Goal: Task Accomplishment & Management: Use online tool/utility

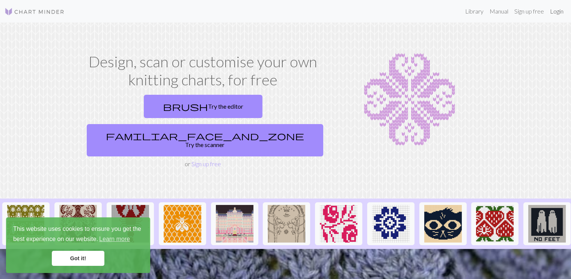
click at [554, 11] on link "Login" at bounding box center [557, 11] width 20 height 15
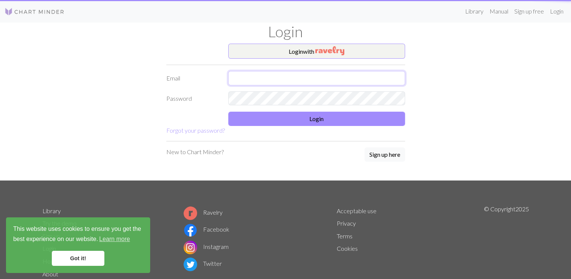
type input "ajwhales@gmail.com"
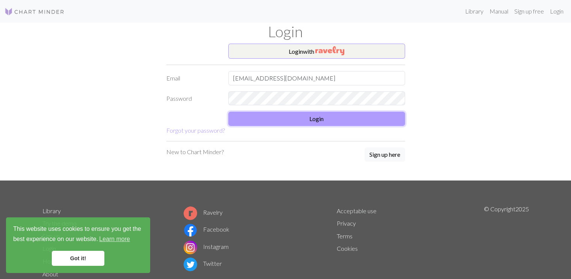
click at [344, 117] on button "Login" at bounding box center [316, 119] width 177 height 14
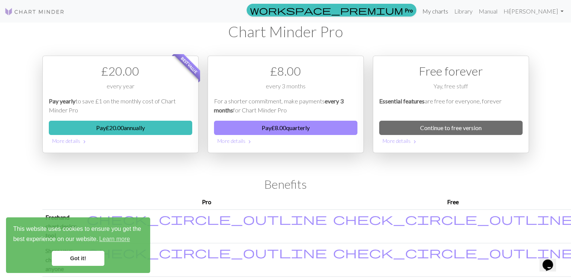
click at [451, 12] on link "My charts" at bounding box center [435, 11] width 32 height 15
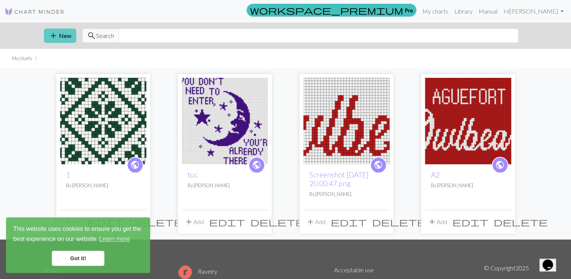
click at [56, 36] on span "add" at bounding box center [53, 35] width 9 height 11
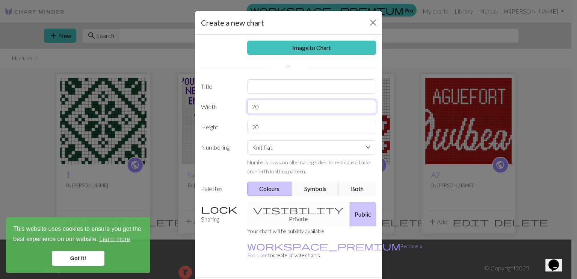
drag, startPoint x: 263, startPoint y: 108, endPoint x: 233, endPoint y: 105, distance: 30.2
click at [233, 105] on div "Width 20" at bounding box center [288, 107] width 184 height 14
type input "65"
drag, startPoint x: 264, startPoint y: 128, endPoint x: 230, endPoint y: 125, distance: 34.7
click at [230, 125] on div "Height 20" at bounding box center [288, 127] width 184 height 14
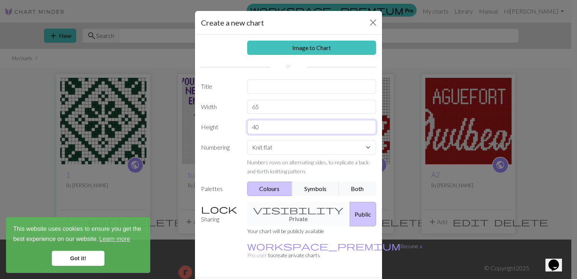
type input "40"
click at [310, 151] on select "Knit flat Knit in the round Lace knitting Cross stitch" at bounding box center [311, 147] width 129 height 14
select select "round"
click at [247, 140] on select "Knit flat Knit in the round Lace knitting Cross stitch" at bounding box center [311, 147] width 129 height 14
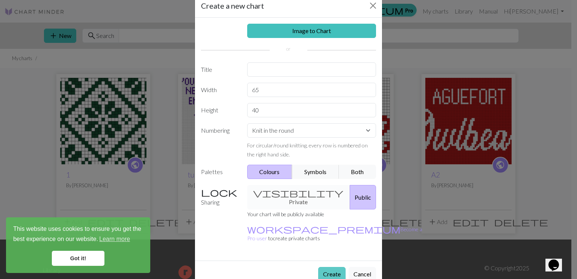
click at [330, 267] on button "Create" at bounding box center [331, 274] width 27 height 14
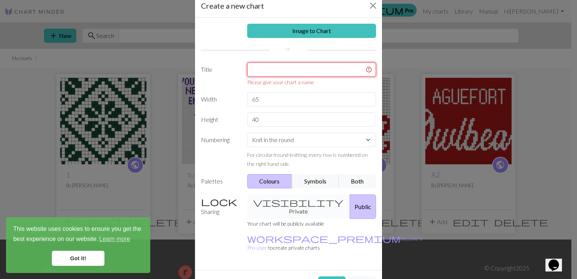
click at [305, 67] on input "text" at bounding box center [311, 69] width 129 height 14
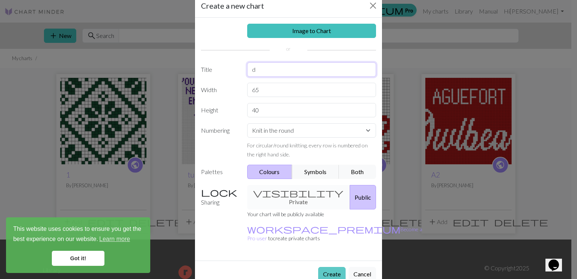
type input "d"
click at [331, 267] on button "Create" at bounding box center [331, 274] width 27 height 14
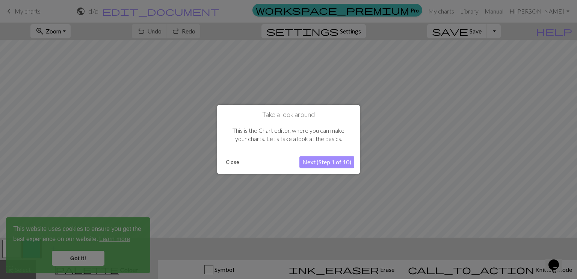
click at [227, 162] on button "Close" at bounding box center [233, 162] width 20 height 11
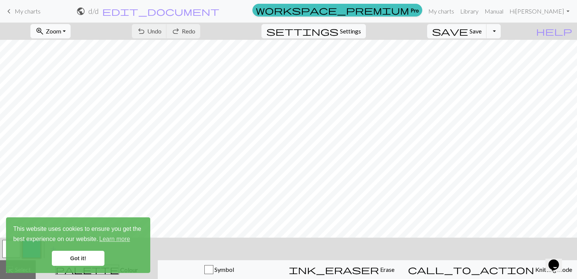
click at [71, 32] on button "zoom_in Zoom Zoom" at bounding box center [50, 31] width 40 height 14
click at [84, 56] on button "Fit width" at bounding box center [60, 60] width 59 height 12
click at [338, 31] on span "settings" at bounding box center [302, 31] width 72 height 11
select select "aran"
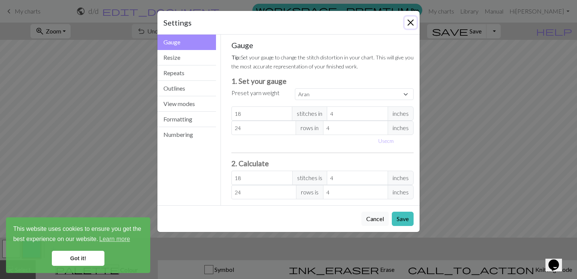
click at [407, 26] on button "Close" at bounding box center [410, 23] width 12 height 12
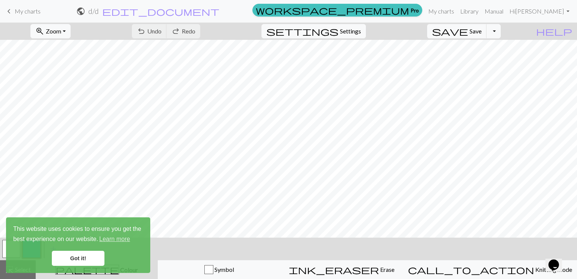
click at [87, 255] on link "Got it!" at bounding box center [78, 257] width 53 height 15
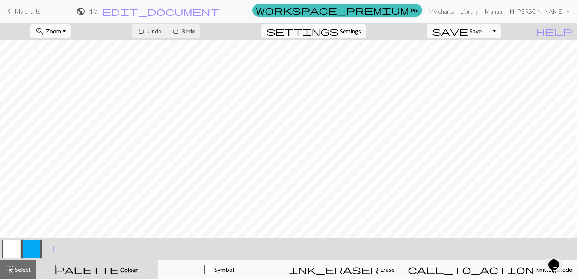
click at [34, 248] on button "button" at bounding box center [32, 249] width 18 height 18
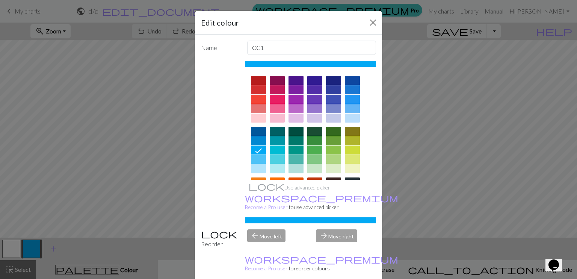
click at [326, 77] on div at bounding box center [333, 80] width 15 height 9
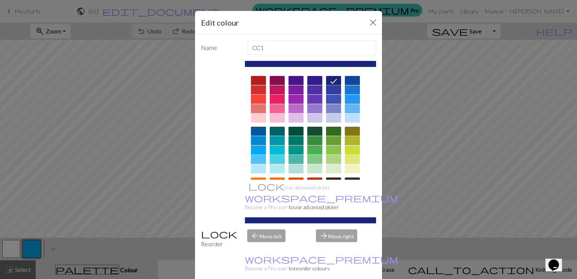
click at [327, 87] on div at bounding box center [333, 89] width 15 height 9
click at [368, 24] on button "Close" at bounding box center [373, 23] width 12 height 12
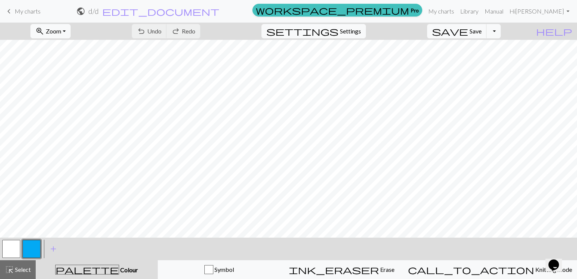
click at [32, 241] on button "button" at bounding box center [32, 249] width 18 height 18
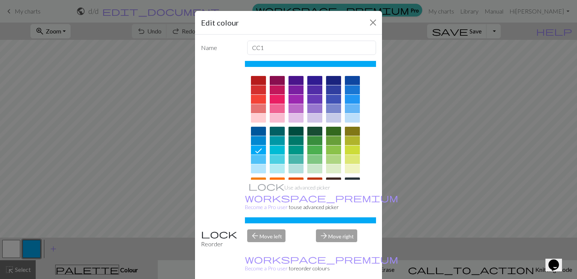
click at [326, 87] on div at bounding box center [333, 89] width 15 height 9
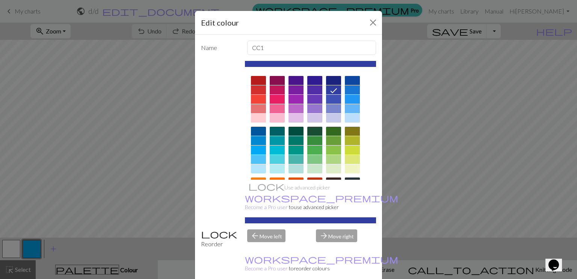
drag, startPoint x: 314, startPoint y: 25, endPoint x: 314, endPoint y: 2, distance: 23.3
click at [314, 2] on div "Edit colour Name CC1 Use advanced picker workspace_premium Become a Pro user to…" at bounding box center [288, 139] width 577 height 279
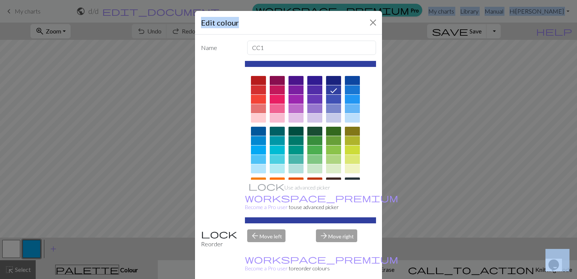
drag, startPoint x: 307, startPoint y: 19, endPoint x: 296, endPoint y: -2, distance: 24.2
click at [296, 0] on html "This website uses cookies to ensure you get the best experience on our website.…" at bounding box center [288, 139] width 577 height 279
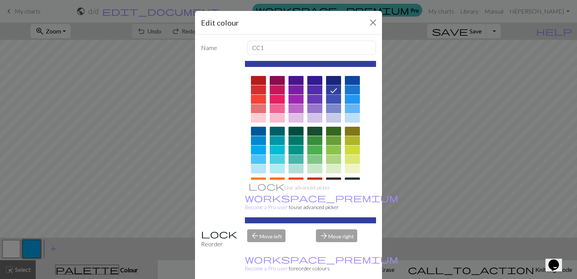
click at [335, 87] on div at bounding box center [335, 90] width 12 height 10
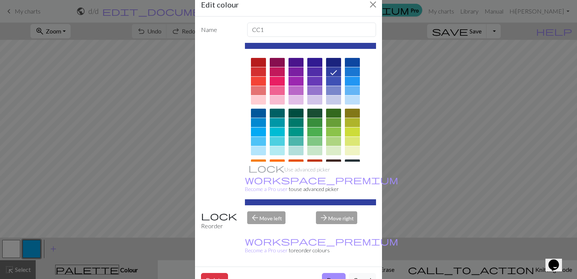
click at [331, 266] on div "Delete Done Cancel" at bounding box center [288, 279] width 187 height 27
click at [332, 273] on button "Done" at bounding box center [334, 280] width 24 height 14
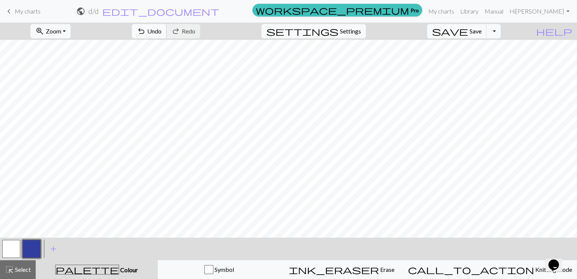
click at [167, 35] on button "undo Undo Undo" at bounding box center [149, 31] width 35 height 14
click at [15, 246] on button "button" at bounding box center [11, 249] width 18 height 18
click at [8, 252] on button "button" at bounding box center [11, 249] width 18 height 18
click at [8, 252] on div "Edit colour Name MC Use advanced picker workspace_premium Become a Pro user to …" at bounding box center [288, 139] width 577 height 279
click at [37, 246] on button "button" at bounding box center [32, 249] width 18 height 18
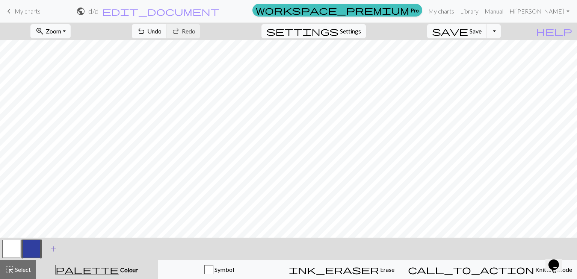
click at [54, 249] on span "add" at bounding box center [53, 248] width 9 height 11
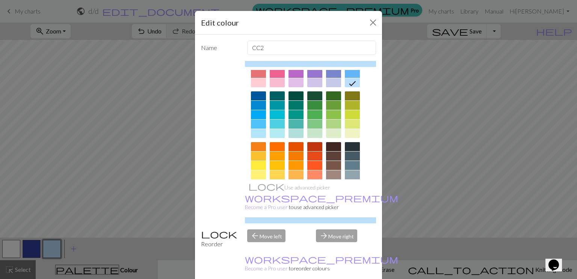
scroll to position [38, 0]
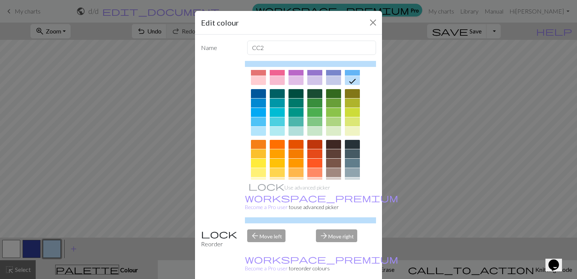
click at [292, 123] on div at bounding box center [295, 121] width 15 height 9
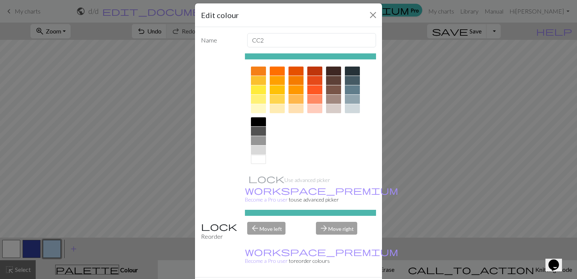
scroll to position [18, 0]
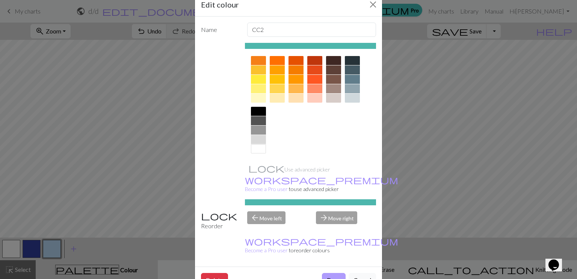
click at [335, 273] on button "Done" at bounding box center [334, 280] width 24 height 14
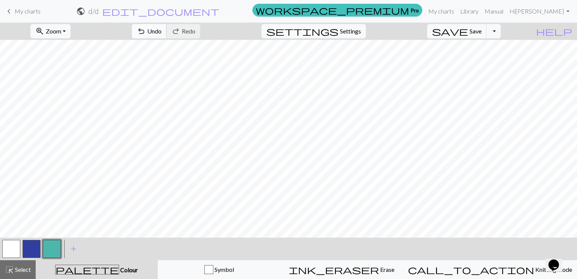
click at [161, 32] on span "Undo" at bounding box center [154, 30] width 14 height 7
click at [161, 33] on span "Undo" at bounding box center [154, 30] width 14 height 7
click at [18, 246] on button "button" at bounding box center [11, 249] width 18 height 18
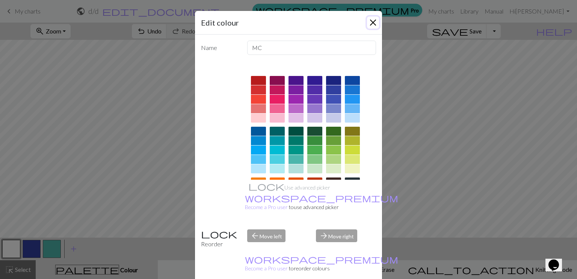
click at [369, 24] on button "Close" at bounding box center [373, 23] width 12 height 12
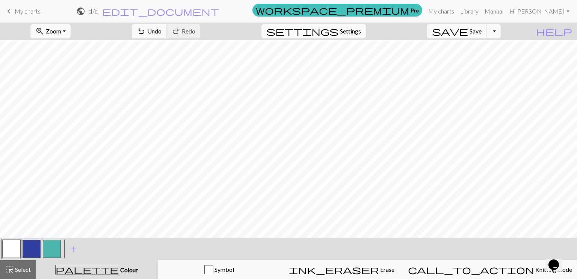
click at [13, 246] on button "button" at bounding box center [11, 249] width 18 height 18
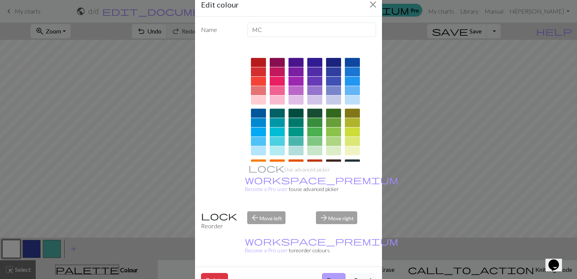
click at [326, 273] on button "Done" at bounding box center [334, 280] width 24 height 14
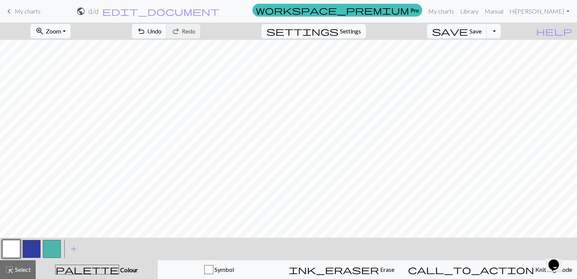
click at [50, 249] on button "button" at bounding box center [52, 249] width 18 height 18
click at [56, 241] on button "button" at bounding box center [52, 249] width 18 height 18
click at [56, 241] on div "Edit colour Name CC2 Use advanced picker workspace_premium Become a Pro user to…" at bounding box center [288, 139] width 577 height 279
click at [51, 247] on button "button" at bounding box center [52, 249] width 18 height 18
click at [51, 246] on button "button" at bounding box center [52, 249] width 18 height 18
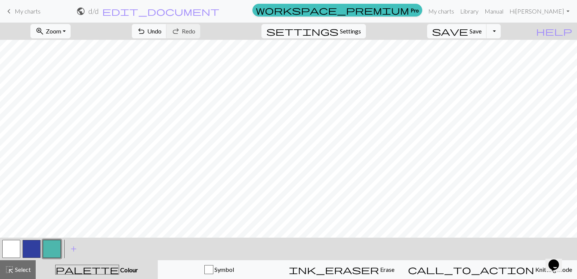
click at [33, 247] on button "button" at bounding box center [32, 249] width 18 height 18
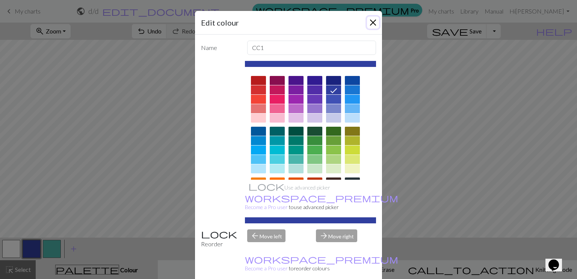
click at [367, 22] on button "Close" at bounding box center [373, 23] width 12 height 12
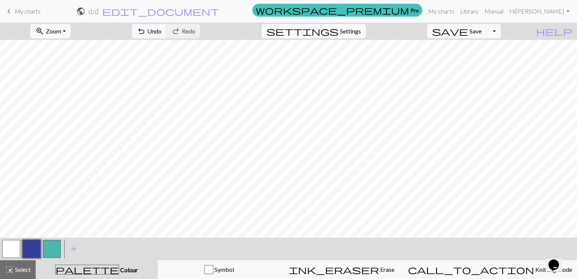
click at [57, 240] on button "button" at bounding box center [52, 249] width 18 height 18
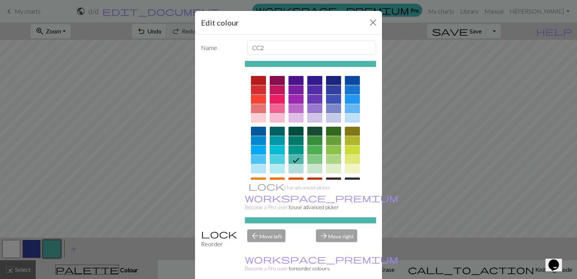
click at [292, 159] on icon at bounding box center [295, 159] width 9 height 9
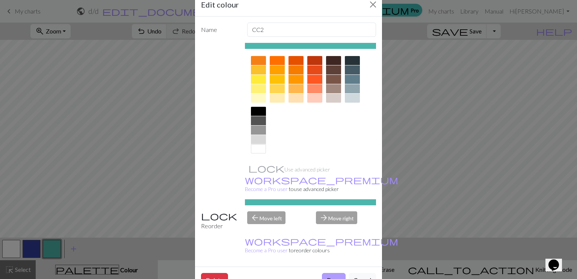
click at [336, 273] on button "Done" at bounding box center [334, 280] width 24 height 14
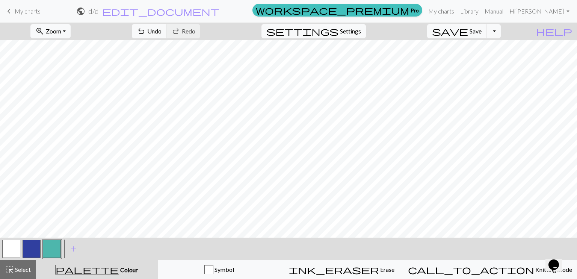
click at [5, 246] on button "button" at bounding box center [11, 249] width 18 height 18
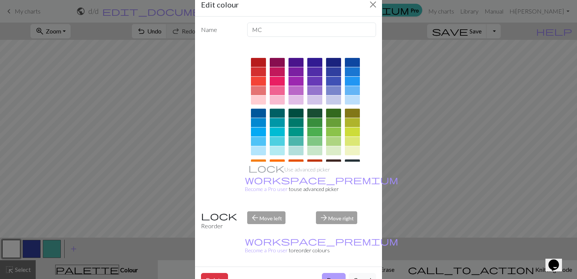
click at [326, 273] on button "Done" at bounding box center [334, 280] width 24 height 14
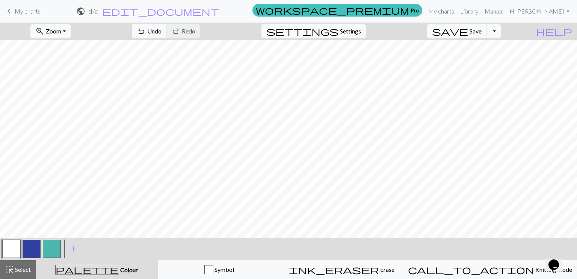
click at [55, 241] on button "button" at bounding box center [52, 249] width 18 height 18
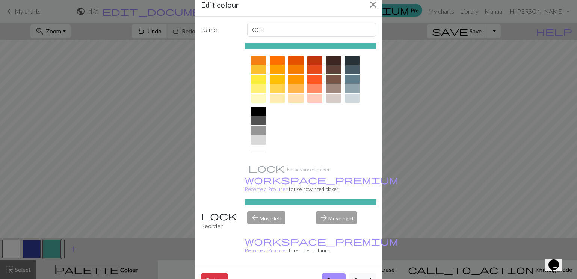
click at [334, 273] on button "Done" at bounding box center [334, 280] width 24 height 14
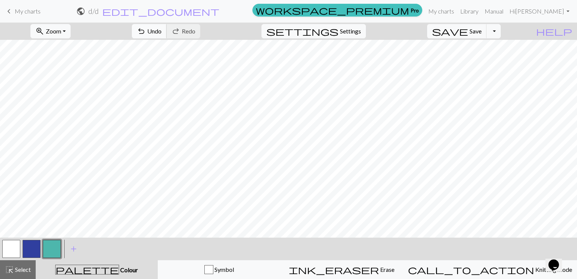
click at [167, 36] on button "undo Undo Undo" at bounding box center [149, 31] width 35 height 14
click at [167, 35] on button "undo Undo Undo" at bounding box center [149, 31] width 35 height 14
click at [161, 28] on span "Undo" at bounding box center [154, 30] width 14 height 7
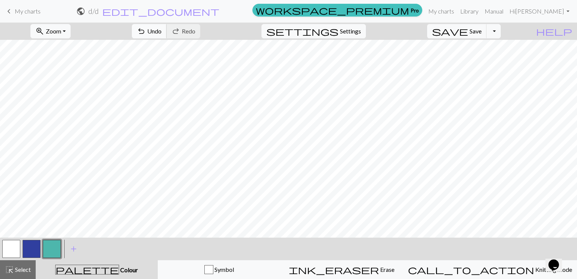
click at [161, 28] on span "Undo" at bounding box center [154, 30] width 14 height 7
click at [161, 29] on span "Undo" at bounding box center [154, 30] width 14 height 7
click at [15, 249] on button "button" at bounding box center [11, 249] width 18 height 18
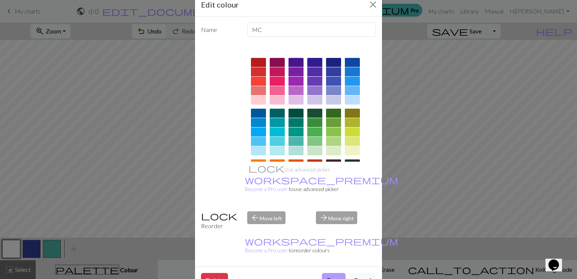
click at [332, 273] on button "Done" at bounding box center [334, 280] width 24 height 14
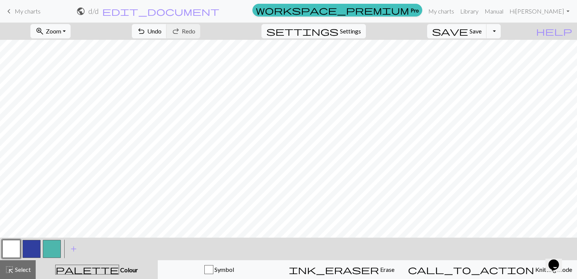
click at [54, 246] on button "button" at bounding box center [52, 249] width 18 height 18
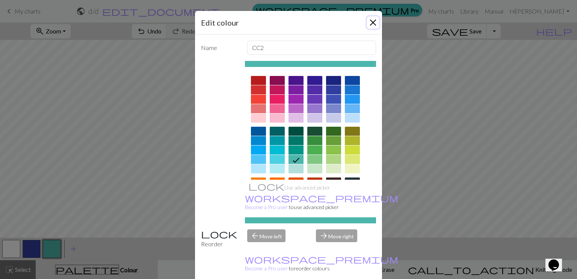
click at [373, 20] on button "Close" at bounding box center [373, 23] width 12 height 12
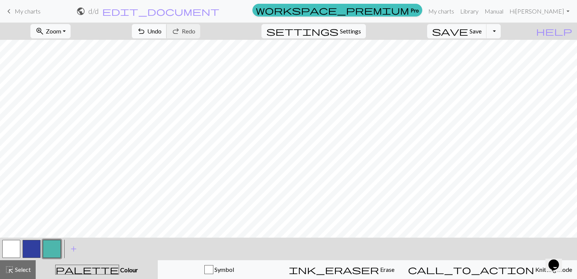
click at [146, 27] on span "undo" at bounding box center [141, 31] width 9 height 11
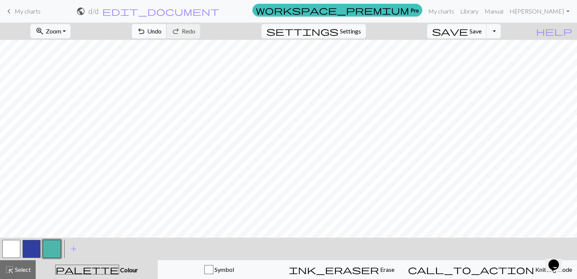
click at [167, 38] on button "undo Undo Undo" at bounding box center [149, 31] width 35 height 14
click at [161, 34] on span "Undo" at bounding box center [154, 30] width 14 height 7
click at [161, 33] on span "Undo" at bounding box center [154, 30] width 14 height 7
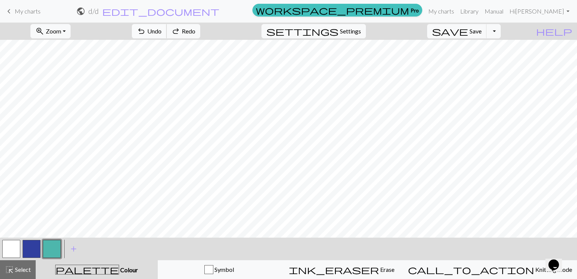
click at [161, 33] on span "Undo" at bounding box center [154, 30] width 14 height 7
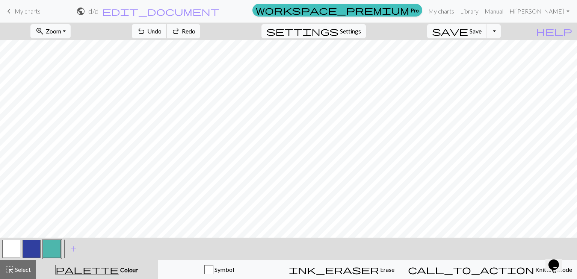
click at [161, 33] on span "Undo" at bounding box center [154, 30] width 14 height 7
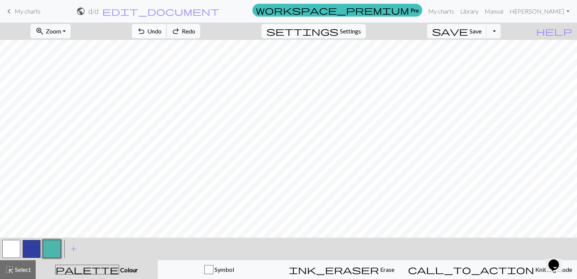
click at [161, 33] on span "Undo" at bounding box center [154, 30] width 14 height 7
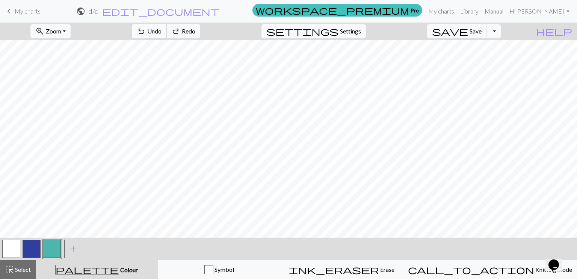
click at [161, 33] on span "Undo" at bounding box center [154, 30] width 14 height 7
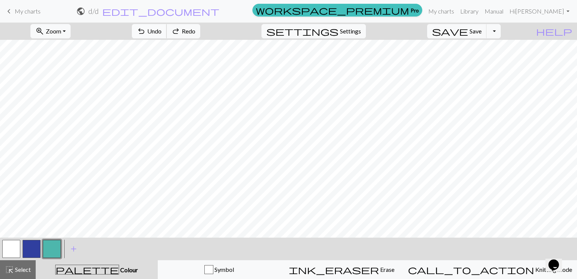
click at [161, 33] on span "Undo" at bounding box center [154, 30] width 14 height 7
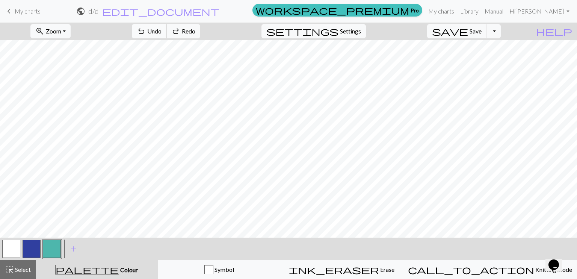
click at [161, 33] on span "Undo" at bounding box center [154, 30] width 14 height 7
click at [167, 35] on button "undo Undo Undo" at bounding box center [149, 31] width 35 height 14
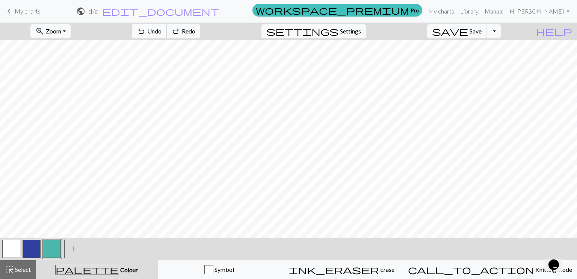
click at [167, 35] on button "undo Undo Undo" at bounding box center [149, 31] width 35 height 14
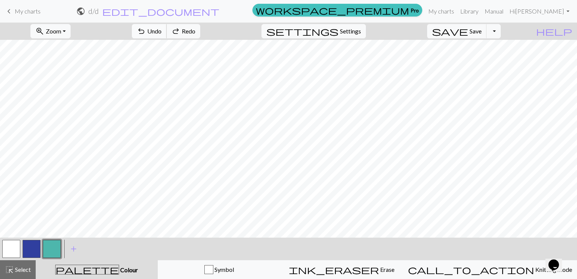
click at [167, 35] on button "undo Undo Undo" at bounding box center [149, 31] width 35 height 14
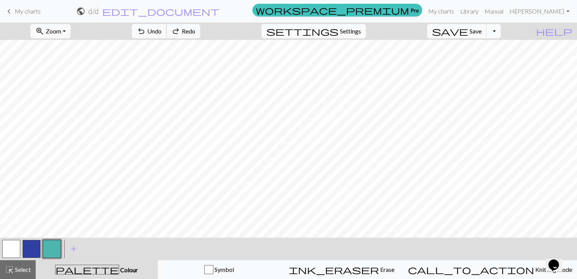
click at [167, 35] on button "undo Undo Undo" at bounding box center [149, 31] width 35 height 14
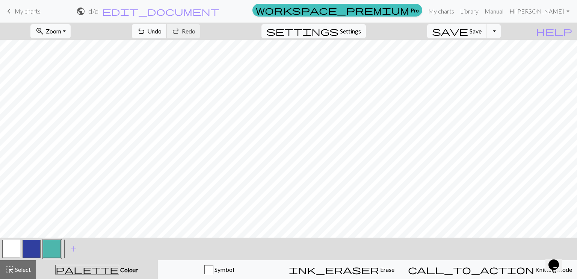
click at [161, 34] on span "Undo" at bounding box center [154, 30] width 14 height 7
click at [167, 37] on button "undo Undo Undo" at bounding box center [149, 31] width 35 height 14
click at [167, 36] on button "undo Undo Undo" at bounding box center [149, 31] width 35 height 14
click at [167, 30] on button "undo Undo Undo" at bounding box center [149, 31] width 35 height 14
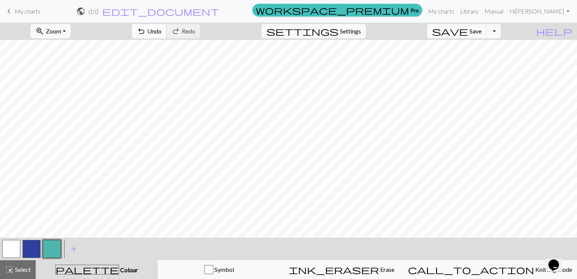
click at [167, 25] on button "undo Undo Undo" at bounding box center [149, 31] width 35 height 14
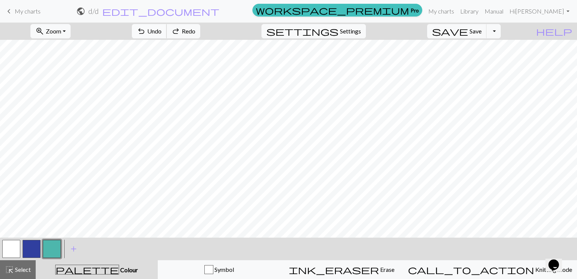
click at [167, 25] on button "undo Undo Undo" at bounding box center [149, 31] width 35 height 14
click at [167, 36] on button "undo Undo Undo" at bounding box center [149, 31] width 35 height 14
click at [34, 245] on button "button" at bounding box center [32, 249] width 18 height 18
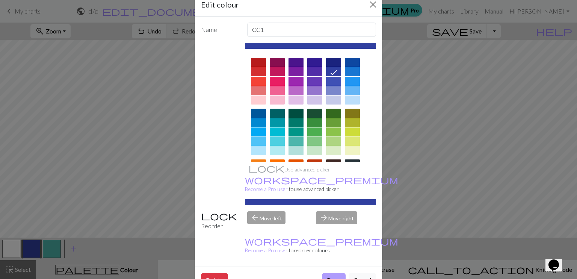
click at [333, 273] on button "Done" at bounding box center [334, 280] width 24 height 14
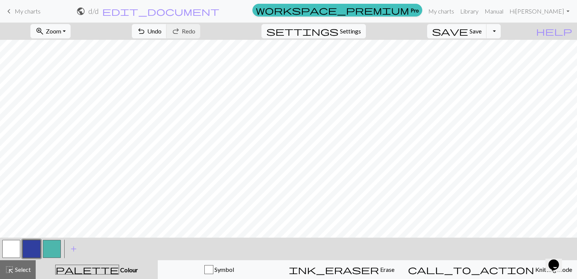
click at [55, 251] on button "button" at bounding box center [52, 249] width 18 height 18
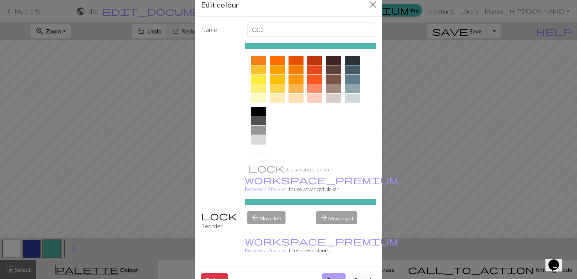
click at [336, 273] on button "Done" at bounding box center [334, 280] width 24 height 14
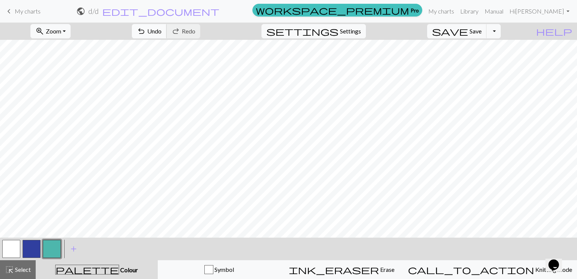
click at [167, 35] on button "undo Undo Undo" at bounding box center [149, 31] width 35 height 14
click at [167, 32] on button "undo Undo Undo" at bounding box center [149, 31] width 35 height 14
click at [161, 30] on span "Undo" at bounding box center [154, 30] width 14 height 7
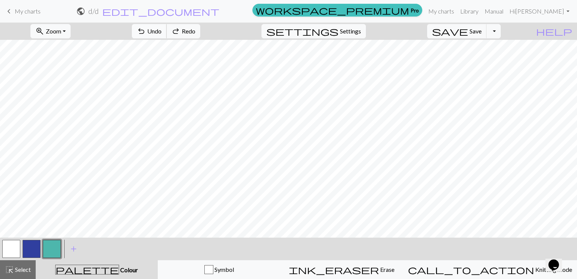
click at [161, 30] on span "Undo" at bounding box center [154, 30] width 14 height 7
drag, startPoint x: 32, startPoint y: 5, endPoint x: 318, endPoint y: 22, distance: 286.7
click at [32, 5] on link "keyboard_arrow_left My charts" at bounding box center [23, 11] width 36 height 13
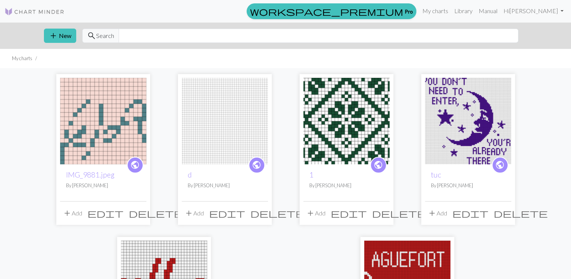
click at [119, 94] on img at bounding box center [103, 121] width 86 height 86
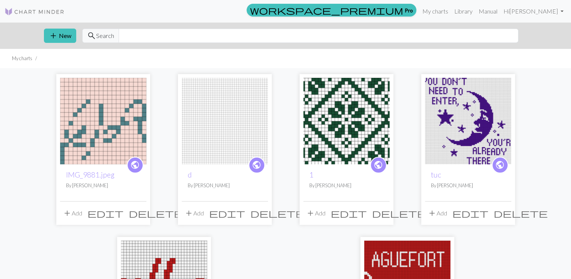
click at [141, 208] on span "delete" at bounding box center [156, 213] width 54 height 11
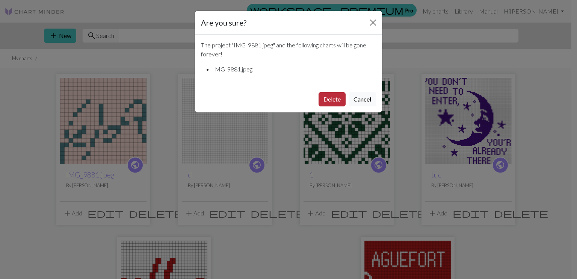
click at [324, 103] on button "Delete" at bounding box center [331, 99] width 27 height 14
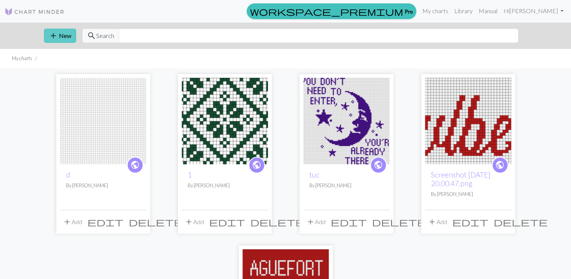
click at [69, 39] on button "add New" at bounding box center [60, 36] width 32 height 14
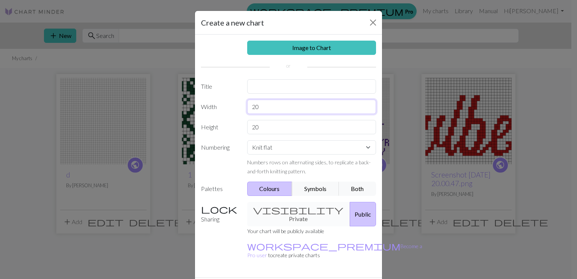
drag, startPoint x: 263, startPoint y: 109, endPoint x: 239, endPoint y: 108, distance: 24.1
click at [239, 108] on div "Width 20" at bounding box center [288, 107] width 184 height 14
type input "55"
drag, startPoint x: 263, startPoint y: 124, endPoint x: 233, endPoint y: 127, distance: 29.8
click at [233, 127] on div "Height 20" at bounding box center [288, 127] width 184 height 14
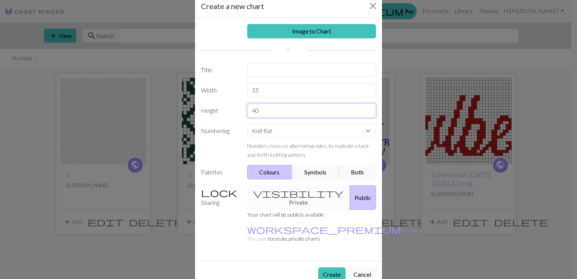
scroll to position [17, 0]
type input "40"
click at [278, 132] on select "Knit flat Knit in the round Lace knitting Cross stitch" at bounding box center [311, 130] width 129 height 14
select select "round"
click at [247, 123] on select "Knit flat Knit in the round Lace knitting Cross stitch" at bounding box center [311, 130] width 129 height 14
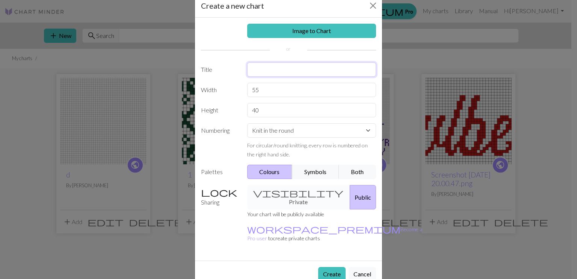
click at [287, 73] on input "text" at bounding box center [311, 69] width 129 height 14
type input "d2"
click at [332, 267] on button "Create" at bounding box center [331, 274] width 27 height 14
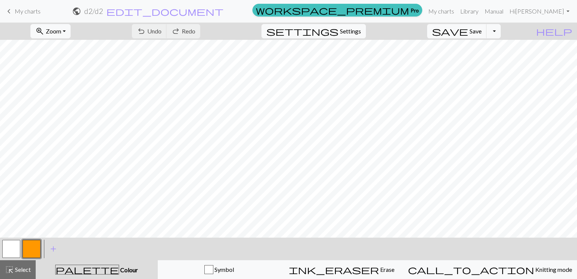
click at [17, 246] on button "button" at bounding box center [11, 249] width 18 height 18
click at [17, 246] on div "Edit colour Name MC Use advanced picker workspace_premium Become a Pro user to …" at bounding box center [288, 139] width 577 height 279
click at [11, 252] on button "button" at bounding box center [11, 249] width 18 height 18
click at [11, 252] on div "Edit colour Name MC Use advanced picker workspace_premium Become a Pro user to …" at bounding box center [288, 139] width 577 height 279
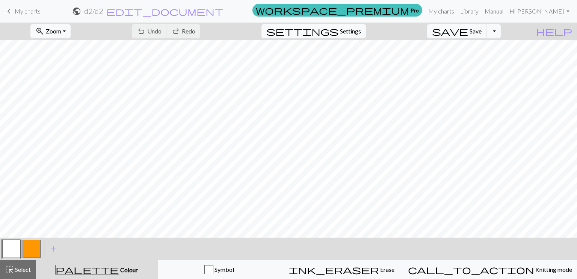
click at [26, 249] on button "button" at bounding box center [32, 249] width 18 height 18
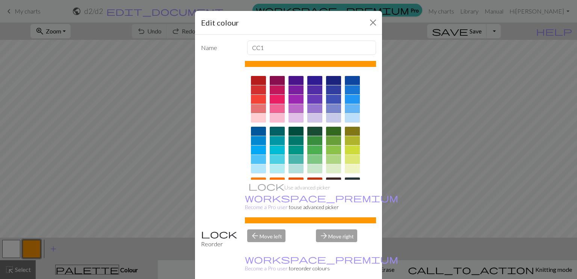
click at [332, 90] on div at bounding box center [333, 89] width 15 height 9
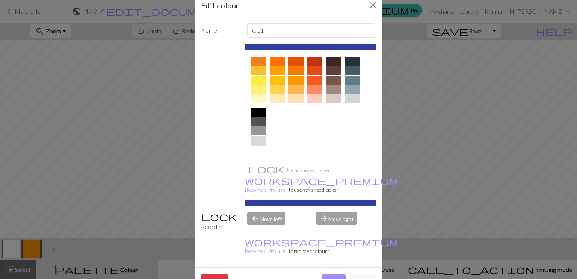
scroll to position [18, 0]
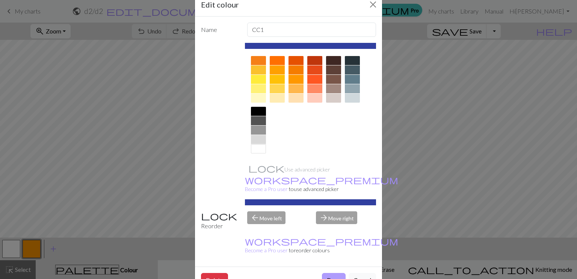
click at [330, 273] on button "Done" at bounding box center [334, 280] width 24 height 14
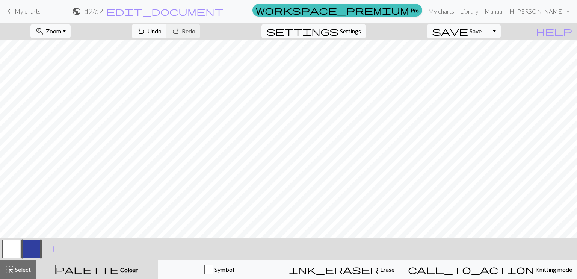
click at [9, 249] on button "button" at bounding box center [11, 249] width 18 height 18
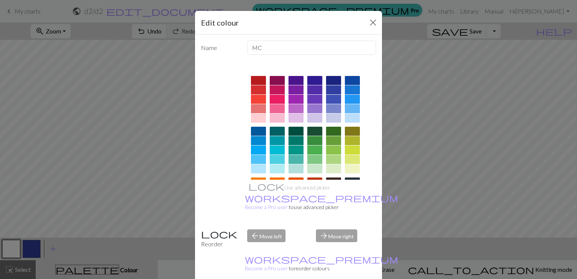
click at [270, 121] on div at bounding box center [277, 117] width 15 height 9
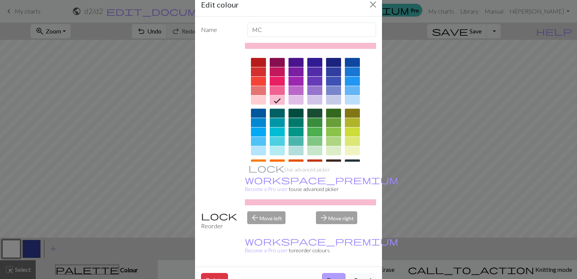
click at [337, 273] on button "Done" at bounding box center [334, 280] width 24 height 14
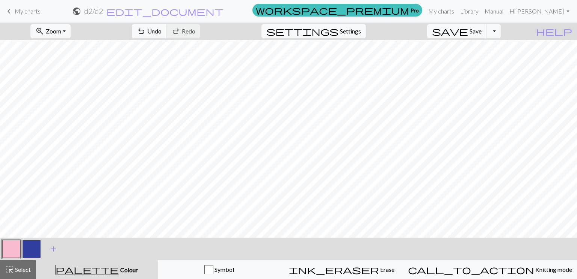
click at [56, 249] on span "add" at bounding box center [53, 248] width 9 height 11
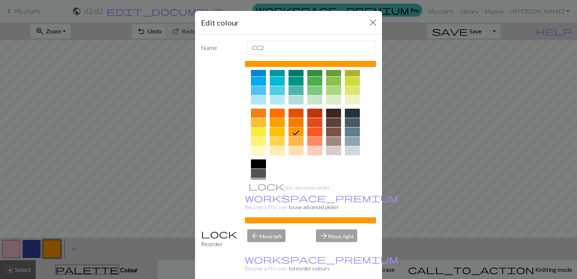
scroll to position [75, 0]
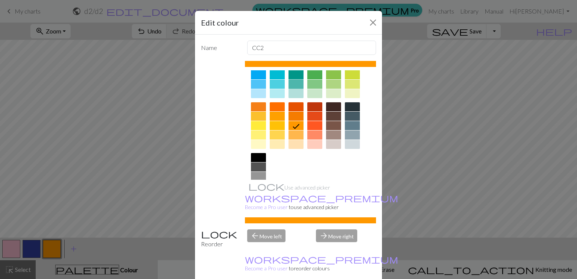
click at [293, 87] on div at bounding box center [295, 84] width 15 height 9
click at [0, 0] on icon at bounding box center [0, 0] width 0 height 0
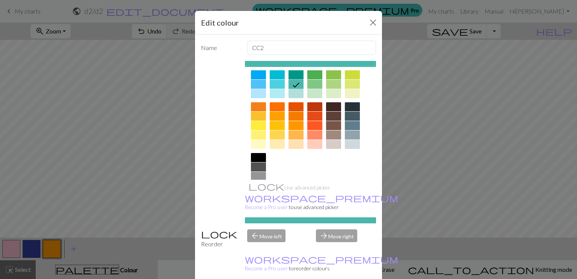
scroll to position [18, 0]
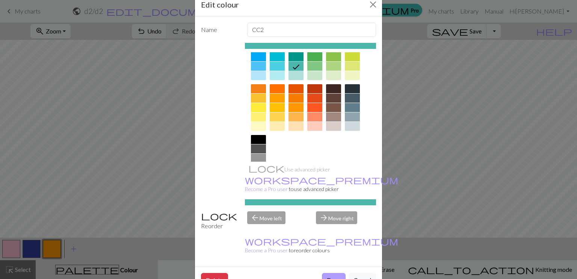
click at [339, 273] on button "Done" at bounding box center [334, 280] width 24 height 14
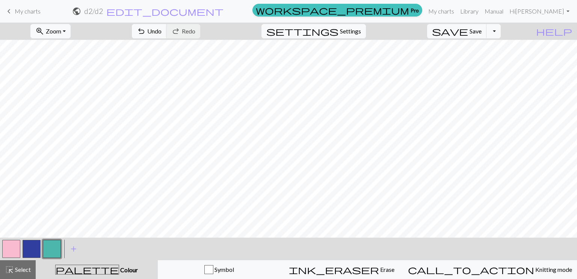
click at [8, 248] on button "button" at bounding box center [11, 249] width 18 height 18
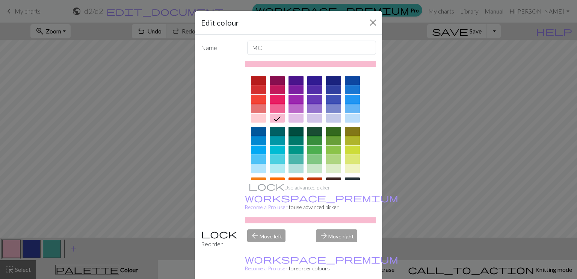
click at [252, 117] on div at bounding box center [258, 117] width 15 height 9
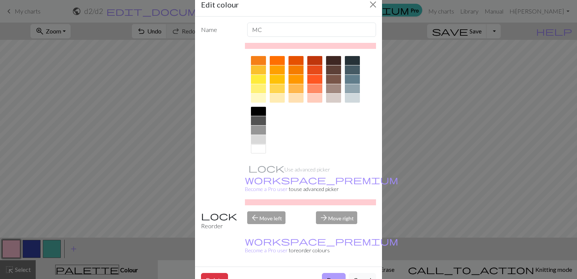
click at [336, 273] on button "Done" at bounding box center [334, 280] width 24 height 14
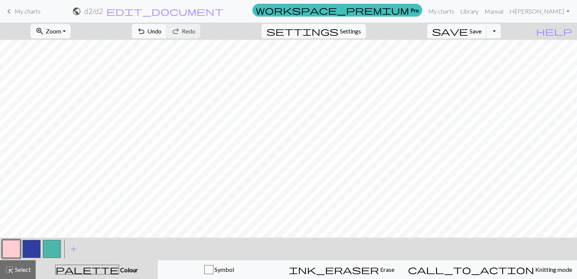
click at [56, 244] on button "button" at bounding box center [52, 249] width 18 height 18
click at [51, 247] on button "button" at bounding box center [52, 249] width 18 height 18
click at [47, 246] on button "button" at bounding box center [52, 249] width 18 height 18
click at [54, 254] on button "button" at bounding box center [52, 249] width 18 height 18
click at [54, 254] on div "Edit colour Name CC2 Use advanced picker workspace_premium Become a Pro user to…" at bounding box center [288, 139] width 577 height 279
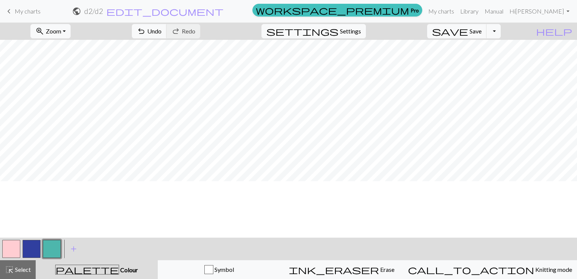
scroll to position [0, 0]
click at [71, 36] on button "zoom_in Zoom Zoom" at bounding box center [50, 31] width 40 height 14
click at [77, 48] on button "Fit all" at bounding box center [60, 48] width 59 height 12
click at [61, 29] on span "Zoom" at bounding box center [53, 30] width 15 height 7
click at [69, 57] on button "Fit width" at bounding box center [60, 60] width 59 height 12
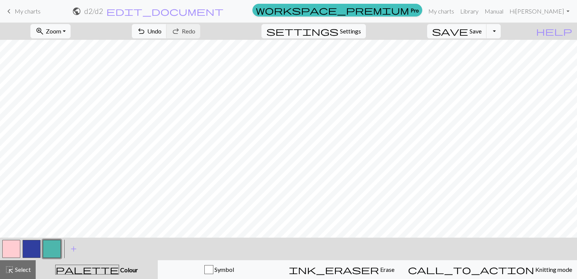
click at [36, 250] on button "button" at bounding box center [32, 249] width 18 height 18
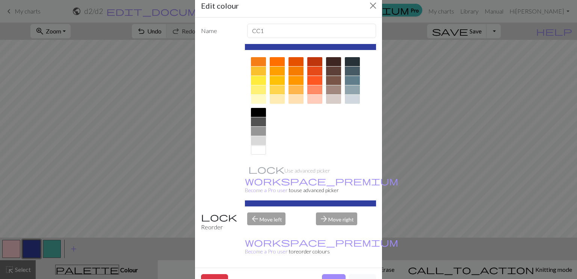
scroll to position [18, 0]
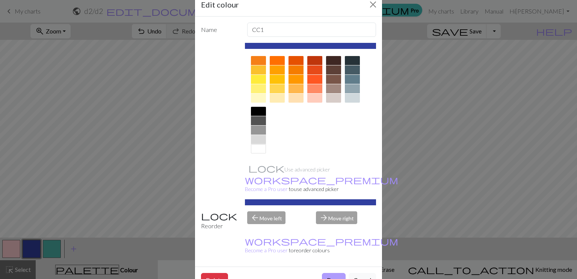
click at [326, 273] on button "Done" at bounding box center [334, 280] width 24 height 14
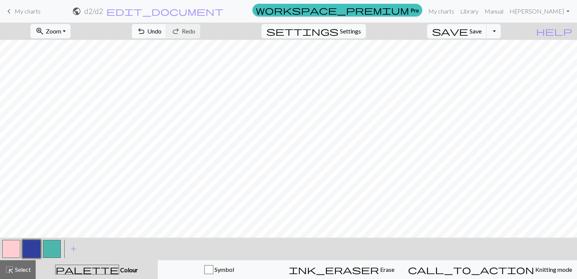
click at [58, 253] on button "button" at bounding box center [52, 249] width 18 height 18
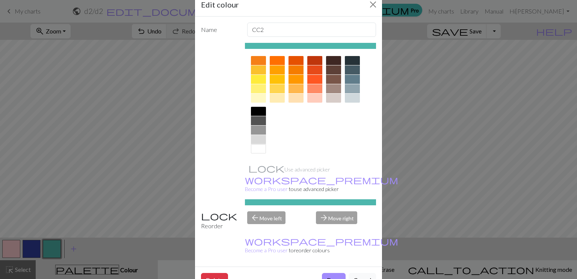
click at [329, 273] on button "Done" at bounding box center [334, 280] width 24 height 14
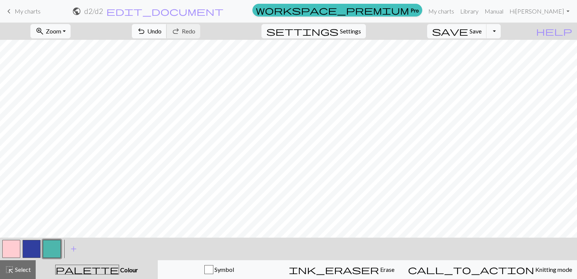
click at [161, 29] on span "Undo" at bounding box center [154, 30] width 14 height 7
click at [161, 28] on span "Undo" at bounding box center [154, 30] width 14 height 7
click at [11, 254] on button "button" at bounding box center [11, 249] width 18 height 18
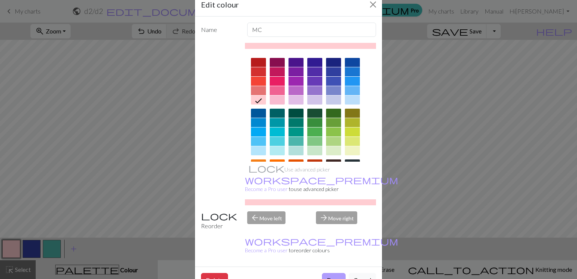
click at [323, 273] on button "Done" at bounding box center [334, 280] width 24 height 14
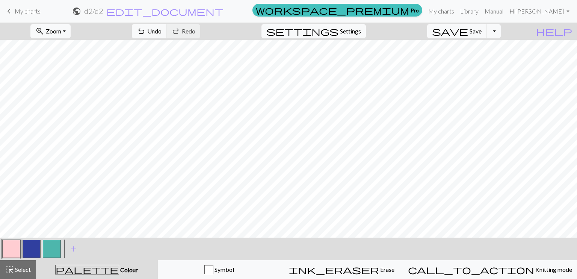
click at [50, 246] on button "button" at bounding box center [52, 249] width 18 height 18
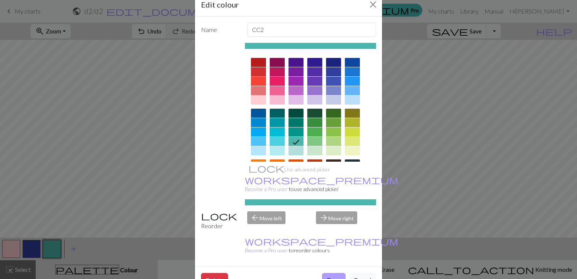
click at [323, 273] on button "Done" at bounding box center [334, 280] width 24 height 14
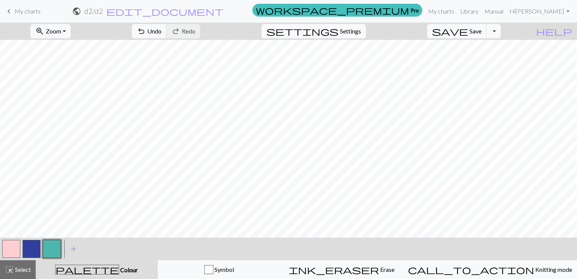
click at [12, 242] on button "button" at bounding box center [11, 249] width 18 height 18
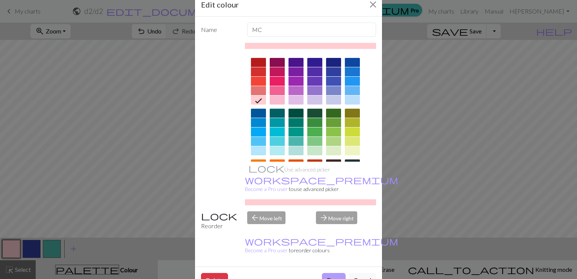
click at [322, 273] on button "Done" at bounding box center [334, 280] width 24 height 14
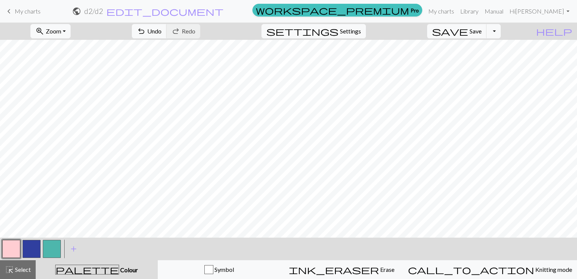
click at [53, 245] on button "button" at bounding box center [52, 249] width 18 height 18
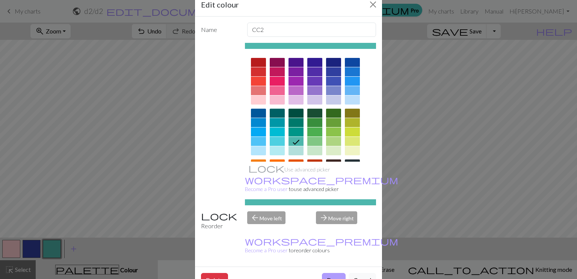
click at [328, 273] on button "Done" at bounding box center [334, 280] width 24 height 14
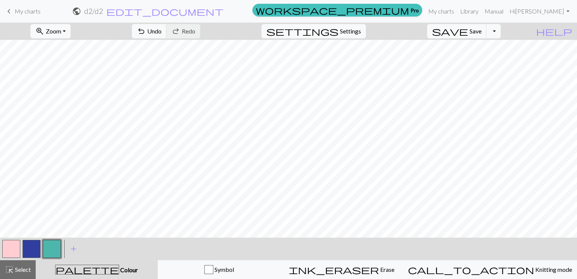
click at [16, 251] on button "button" at bounding box center [11, 249] width 18 height 18
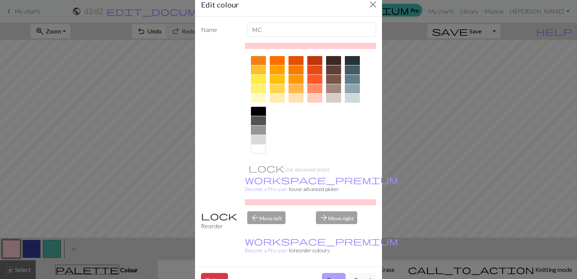
click at [327, 273] on button "Done" at bounding box center [334, 280] width 24 height 14
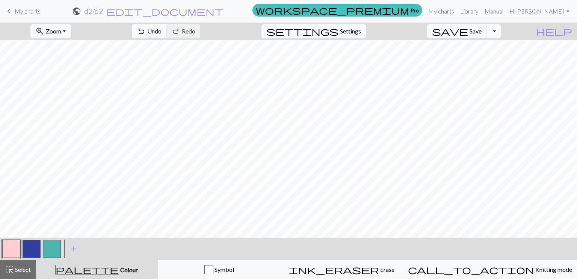
click at [51, 254] on button "button" at bounding box center [52, 249] width 18 height 18
click at [51, 254] on div "Edit colour Name CC2 Use advanced picker workspace_premium Become a Pro user to…" at bounding box center [288, 139] width 577 height 279
click at [167, 25] on button "undo Undo Undo" at bounding box center [149, 31] width 35 height 14
click at [167, 27] on button "undo Undo Undo" at bounding box center [149, 31] width 35 height 14
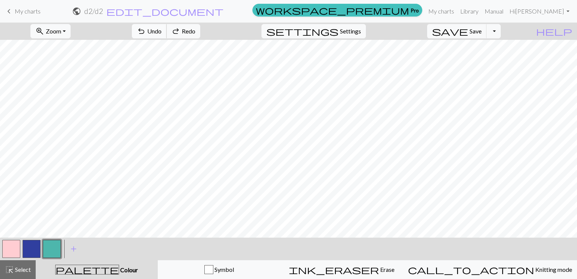
click at [161, 27] on span "Undo" at bounding box center [154, 30] width 14 height 7
click at [161, 30] on span "Undo" at bounding box center [154, 30] width 14 height 7
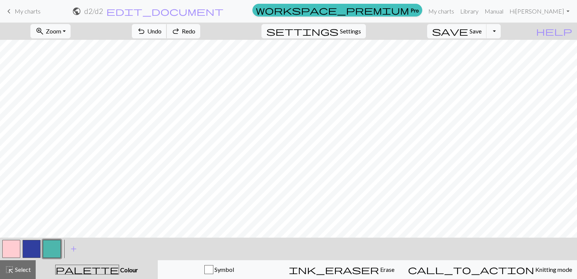
click at [161, 30] on span "Undo" at bounding box center [154, 30] width 14 height 7
click at [17, 247] on button "button" at bounding box center [11, 249] width 18 height 18
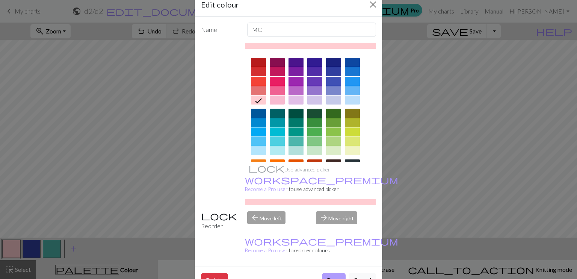
click at [325, 273] on button "Done" at bounding box center [334, 280] width 24 height 14
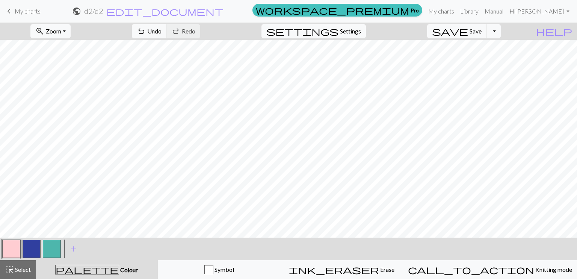
click at [34, 242] on button "button" at bounding box center [32, 249] width 18 height 18
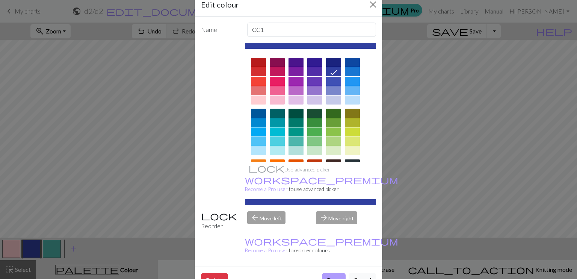
click at [335, 273] on button "Done" at bounding box center [334, 280] width 24 height 14
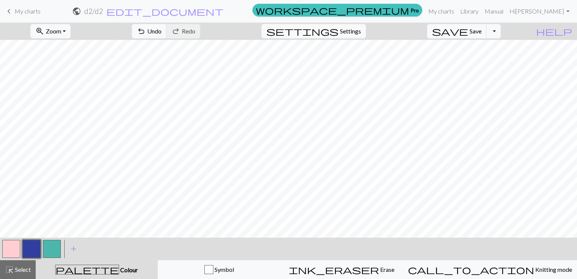
click at [52, 250] on button "button" at bounding box center [52, 249] width 18 height 18
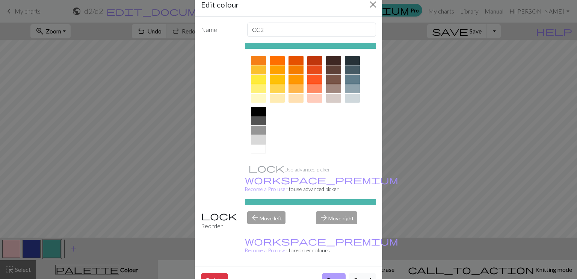
click at [327, 273] on button "Done" at bounding box center [334, 280] width 24 height 14
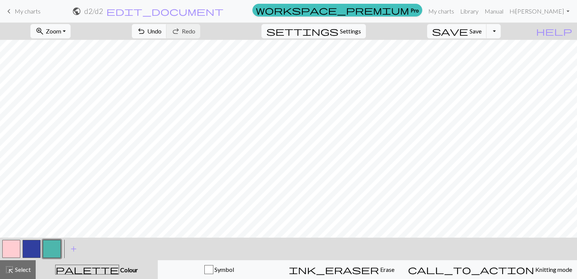
click at [13, 253] on button "button" at bounding box center [11, 249] width 18 height 18
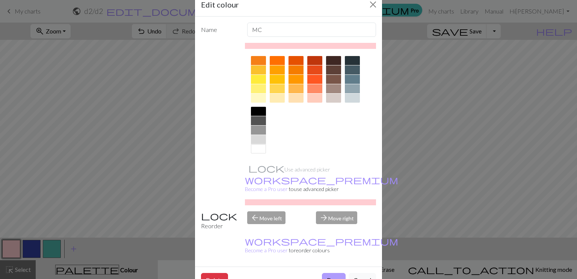
click at [332, 273] on button "Done" at bounding box center [334, 280] width 24 height 14
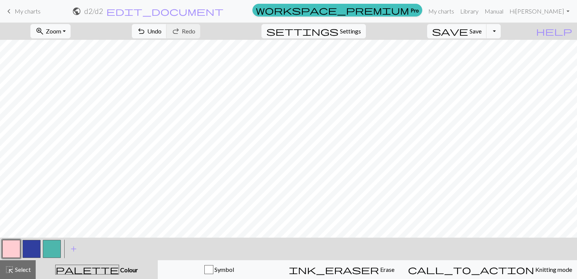
click at [47, 244] on button "button" at bounding box center [52, 249] width 18 height 18
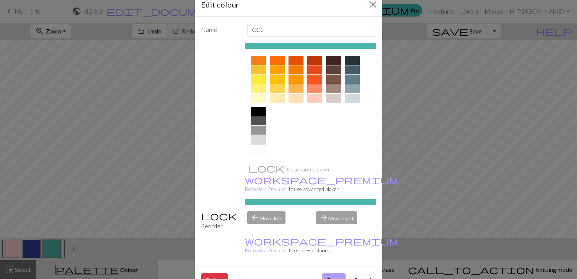
click at [332, 273] on button "Done" at bounding box center [334, 280] width 24 height 14
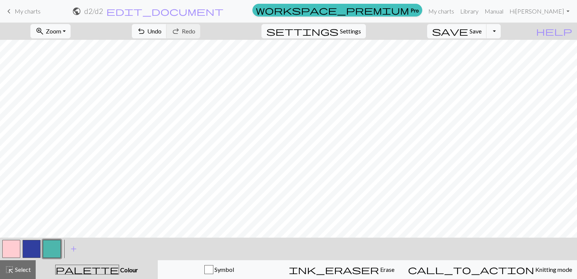
click at [12, 252] on button "button" at bounding box center [11, 249] width 18 height 18
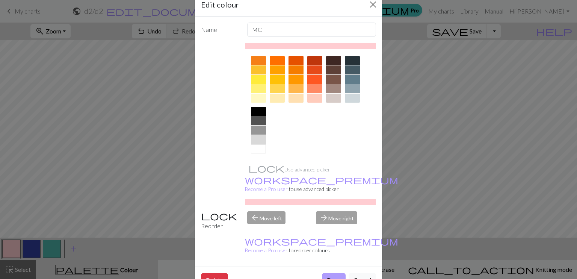
click at [327, 273] on button "Done" at bounding box center [334, 280] width 24 height 14
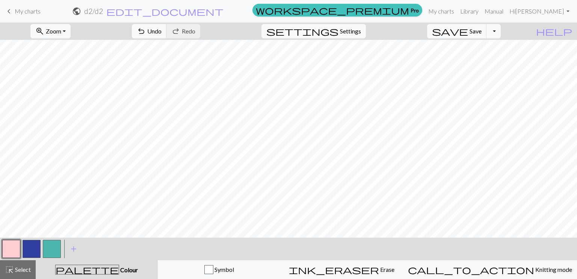
click at [51, 251] on button "button" at bounding box center [52, 249] width 18 height 18
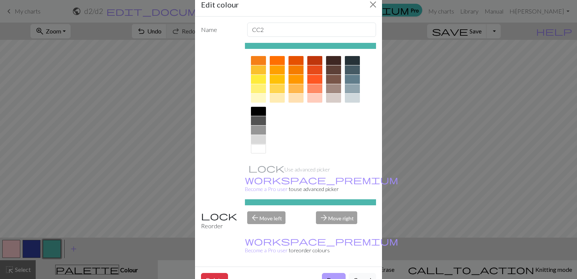
click at [335, 273] on button "Done" at bounding box center [334, 280] width 24 height 14
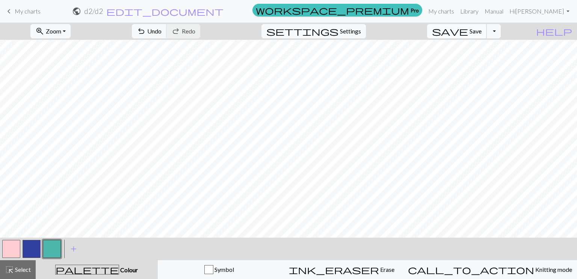
click at [483, 36] on button "save Save Save" at bounding box center [457, 31] width 60 height 14
click at [338, 29] on button "settings Settings" at bounding box center [313, 31] width 104 height 14
select select "aran"
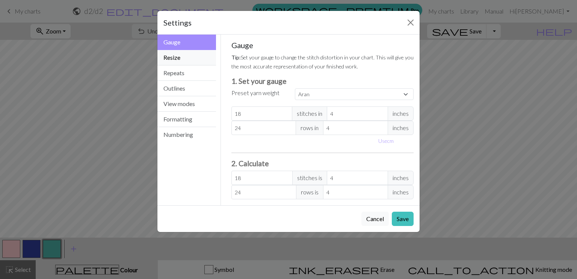
click at [196, 53] on button "Resize" at bounding box center [186, 57] width 59 height 15
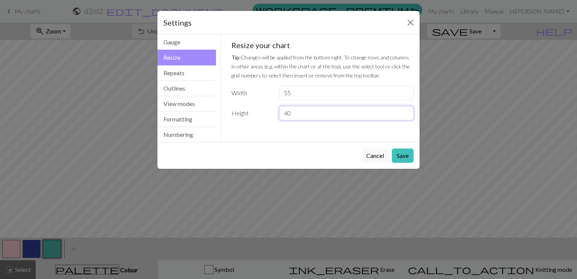
drag, startPoint x: 293, startPoint y: 114, endPoint x: 272, endPoint y: 114, distance: 21.0
click at [272, 114] on div "Height 40" at bounding box center [323, 113] width 192 height 14
type input "22"
click at [405, 151] on button "Save" at bounding box center [403, 155] width 22 height 14
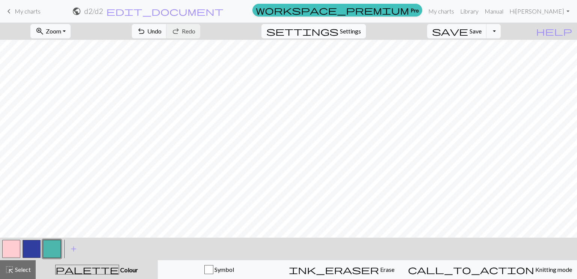
click at [338, 34] on span "settings" at bounding box center [302, 31] width 72 height 11
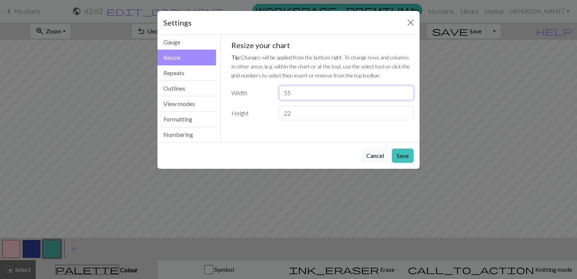
drag, startPoint x: 296, startPoint y: 92, endPoint x: 288, endPoint y: 93, distance: 7.9
click at [288, 93] on input "55" at bounding box center [346, 93] width 134 height 14
type input "50"
click at [401, 151] on button "Save" at bounding box center [403, 155] width 22 height 14
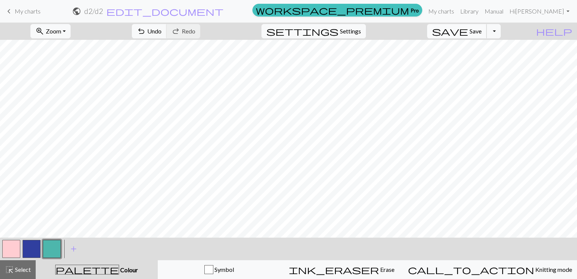
click at [468, 29] on span "save" at bounding box center [450, 31] width 36 height 11
click at [350, 30] on span "Settings" at bounding box center [350, 31] width 21 height 9
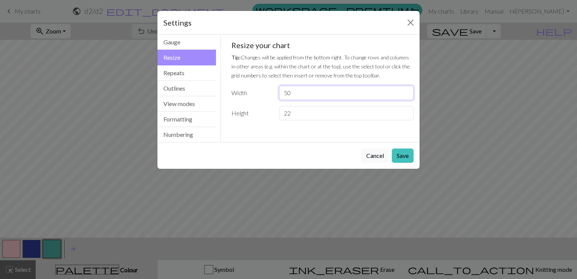
drag, startPoint x: 290, startPoint y: 93, endPoint x: 276, endPoint y: 93, distance: 13.9
click at [276, 93] on div "50" at bounding box center [346, 93] width 143 height 14
type input "49"
click at [398, 151] on button "Save" at bounding box center [403, 155] width 22 height 14
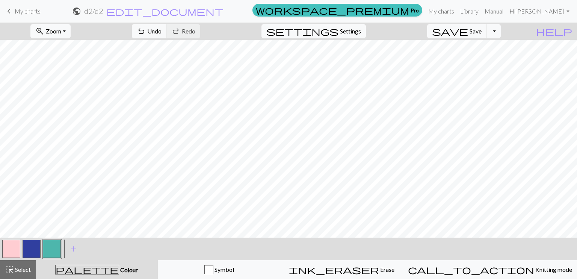
click at [501, 24] on button "Toggle Dropdown" at bounding box center [493, 31] width 14 height 14
click at [493, 61] on button "save_alt Download" at bounding box center [438, 60] width 124 height 12
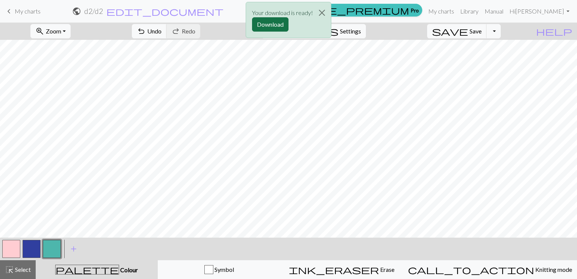
click at [276, 25] on button "Download" at bounding box center [270, 24] width 36 height 14
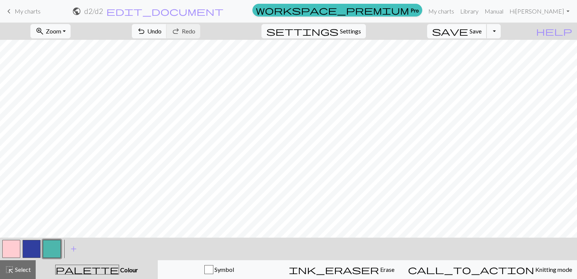
click at [468, 30] on span "save" at bounding box center [450, 31] width 36 height 11
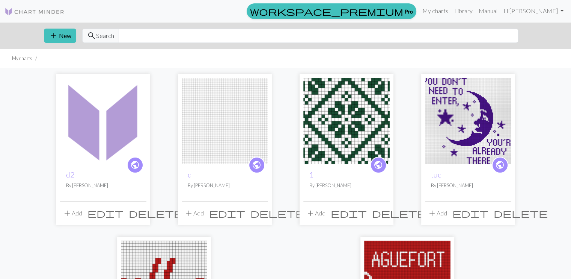
click at [266, 212] on button "delete" at bounding box center [277, 213] width 59 height 14
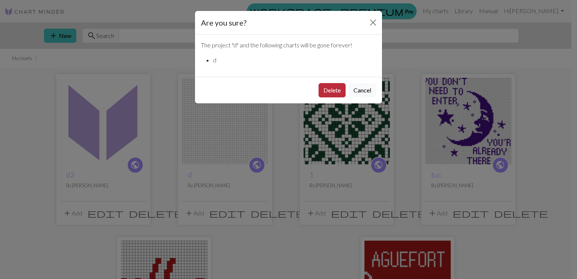
click at [327, 89] on button "Delete" at bounding box center [331, 90] width 27 height 14
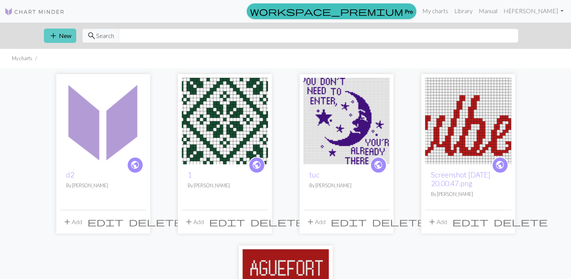
click at [62, 40] on button "add New" at bounding box center [60, 36] width 32 height 14
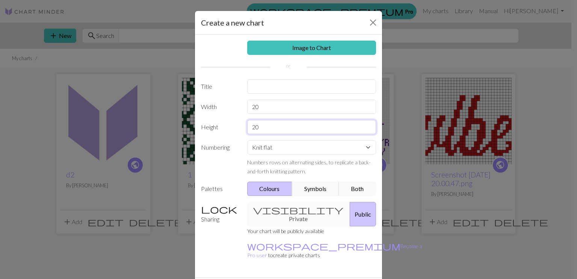
drag, startPoint x: 265, startPoint y: 128, endPoint x: 241, endPoint y: 125, distance: 24.7
click at [243, 125] on div "20" at bounding box center [312, 127] width 138 height 14
type input "40"
drag, startPoint x: 260, startPoint y: 106, endPoint x: 233, endPoint y: 106, distance: 27.0
click at [233, 106] on div "Width 20" at bounding box center [288, 107] width 184 height 14
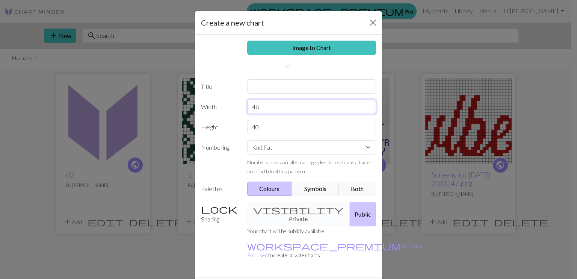
type input "48"
click at [258, 90] on input "text" at bounding box center [311, 86] width 129 height 14
type input "d"
click at [277, 150] on select "Knit flat Knit in the round Lace knitting Cross stitch" at bounding box center [311, 147] width 129 height 14
select select "round"
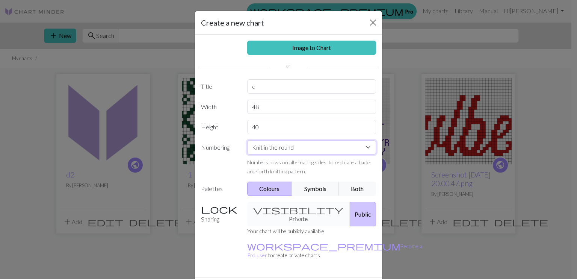
click at [247, 140] on select "Knit flat Knit in the round Lace knitting Cross stitch" at bounding box center [311, 147] width 129 height 14
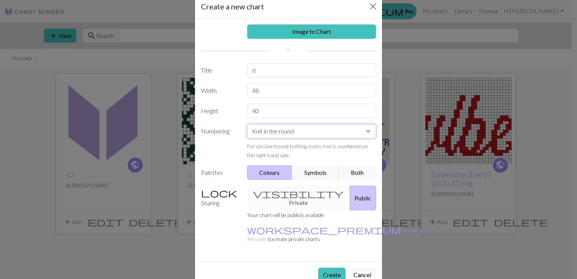
scroll to position [17, 0]
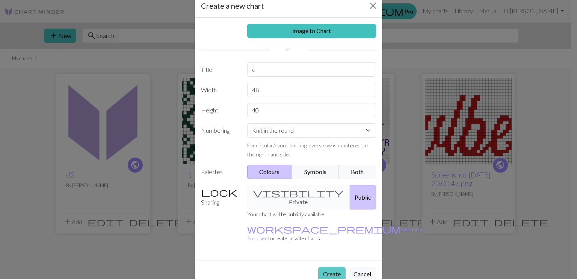
click at [333, 267] on button "Create" at bounding box center [331, 274] width 27 height 14
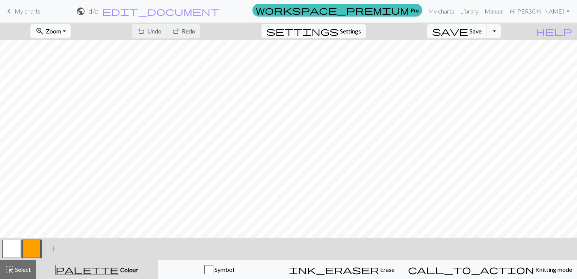
click at [61, 33] on span "Zoom" at bounding box center [53, 30] width 15 height 7
click at [75, 68] on button "Fit height" at bounding box center [60, 72] width 59 height 12
click at [61, 35] on span "Zoom" at bounding box center [53, 30] width 15 height 7
click at [75, 57] on button "Fit width" at bounding box center [60, 60] width 59 height 12
click at [16, 248] on button "button" at bounding box center [11, 249] width 18 height 18
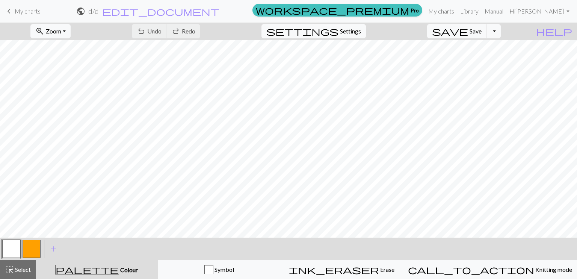
click at [11, 246] on button "button" at bounding box center [11, 249] width 18 height 18
click at [11, 246] on div "Edit colour Name MC Use advanced picker workspace_premium Become a Pro user to …" at bounding box center [288, 139] width 577 height 279
click at [36, 243] on button "button" at bounding box center [32, 249] width 18 height 18
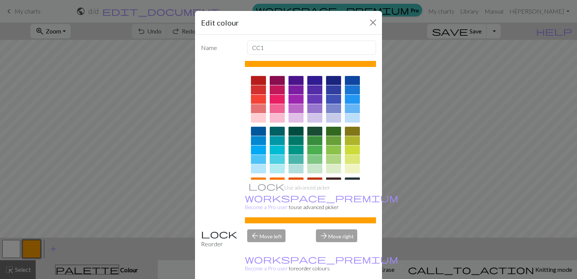
click at [335, 87] on div at bounding box center [333, 89] width 15 height 9
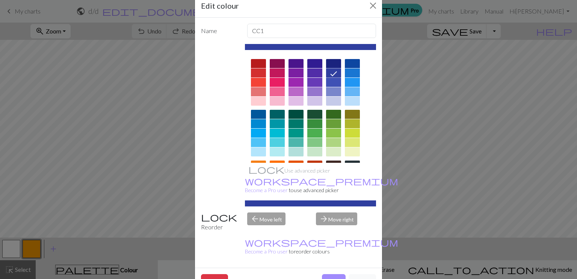
scroll to position [18, 0]
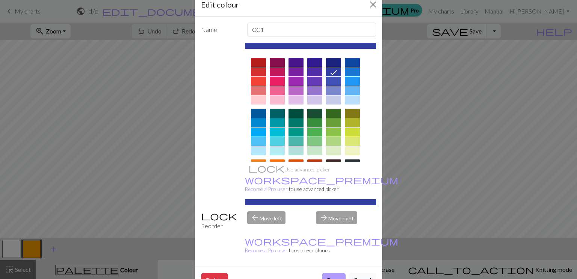
click at [336, 273] on button "Done" at bounding box center [334, 280] width 24 height 14
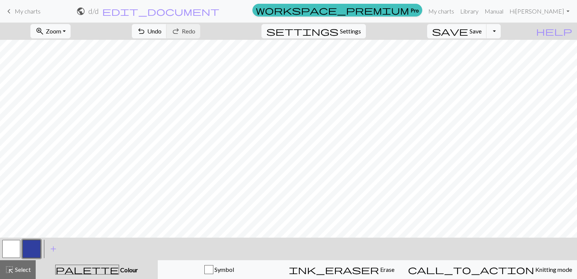
click at [8, 247] on button "button" at bounding box center [11, 249] width 18 height 18
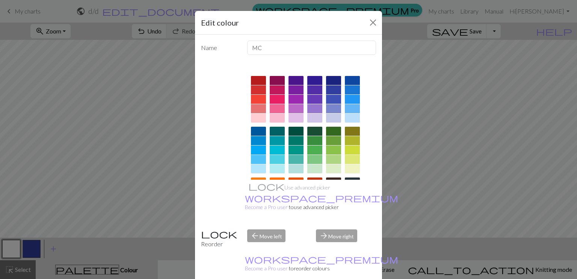
click at [253, 118] on div at bounding box center [258, 117] width 15 height 9
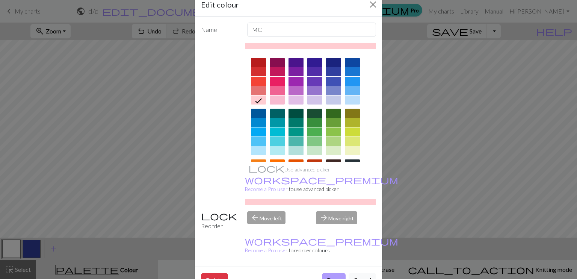
click at [326, 273] on button "Done" at bounding box center [334, 280] width 24 height 14
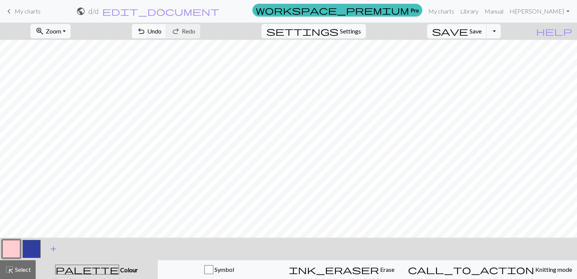
click at [54, 244] on span "add" at bounding box center [53, 248] width 9 height 11
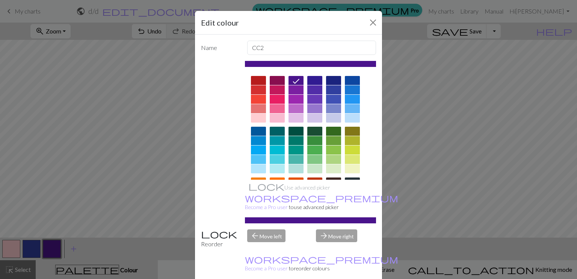
click at [296, 166] on div at bounding box center [295, 168] width 15 height 9
click at [0, 0] on icon at bounding box center [0, 0] width 0 height 0
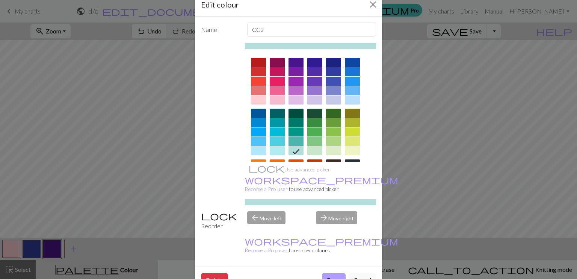
click at [324, 273] on button "Done" at bounding box center [334, 280] width 24 height 14
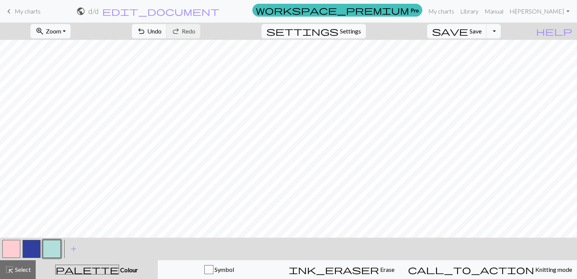
click at [28, 242] on button "button" at bounding box center [32, 249] width 18 height 18
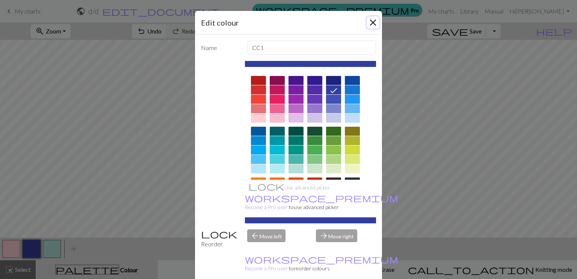
click at [370, 27] on button "Close" at bounding box center [373, 23] width 12 height 12
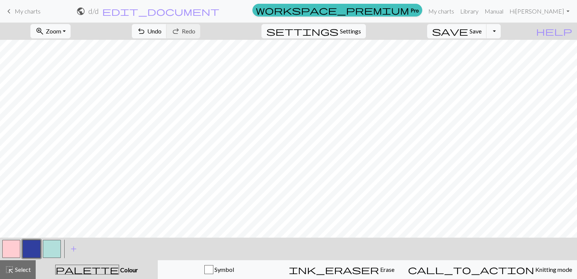
click at [33, 247] on button "button" at bounding box center [32, 249] width 18 height 18
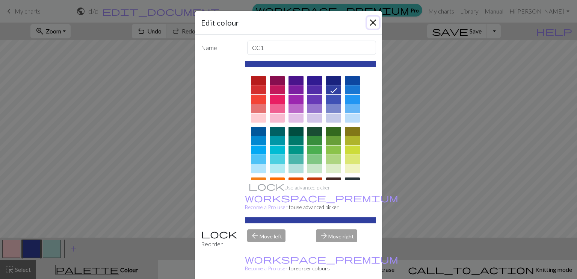
click at [369, 24] on button "Close" at bounding box center [373, 23] width 12 height 12
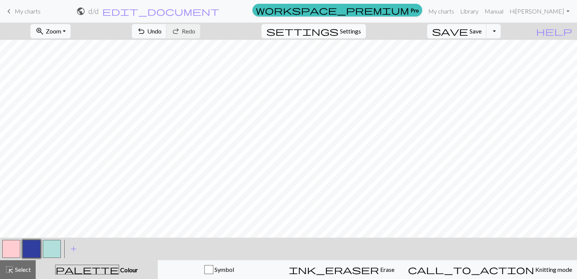
scroll to position [178, 0]
click at [38, 244] on button "button" at bounding box center [32, 249] width 18 height 18
click at [38, 244] on div "Edit colour Name CC1 Use advanced picker workspace_premium Become a Pro user to…" at bounding box center [288, 139] width 577 height 279
click at [33, 244] on button "button" at bounding box center [32, 249] width 18 height 18
click at [33, 244] on div "Edit colour Name CC1 Use advanced picker workspace_premium Become a Pro user to…" at bounding box center [288, 139] width 577 height 279
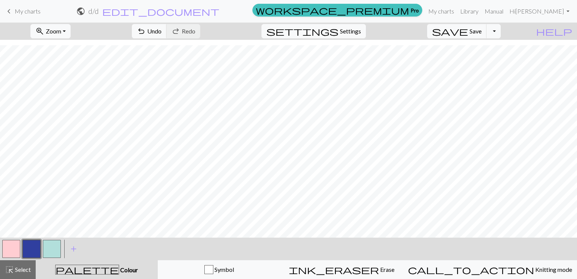
click at [6, 246] on button "button" at bounding box center [11, 249] width 18 height 18
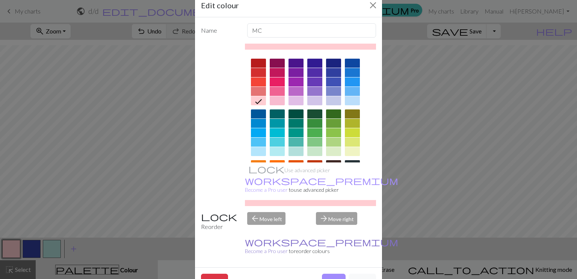
scroll to position [18, 0]
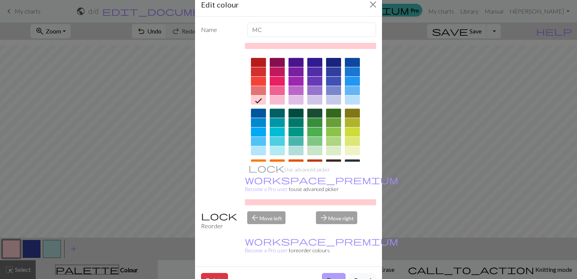
click at [322, 273] on button "Done" at bounding box center [334, 280] width 24 height 14
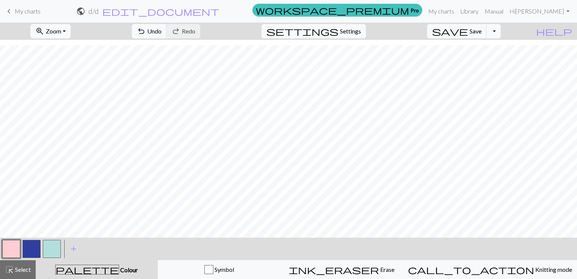
click at [35, 252] on button "button" at bounding box center [32, 249] width 18 height 18
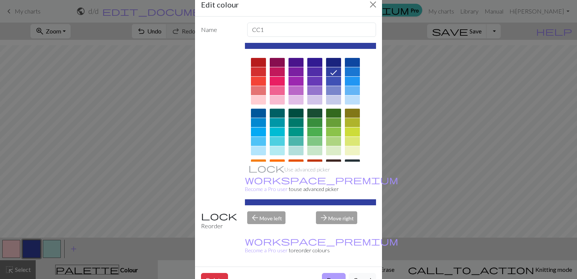
click at [332, 273] on button "Done" at bounding box center [334, 280] width 24 height 14
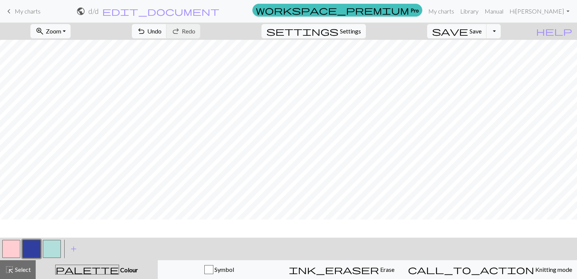
scroll to position [0, 0]
click at [338, 34] on span "settings" at bounding box center [302, 31] width 72 height 11
select select "aran"
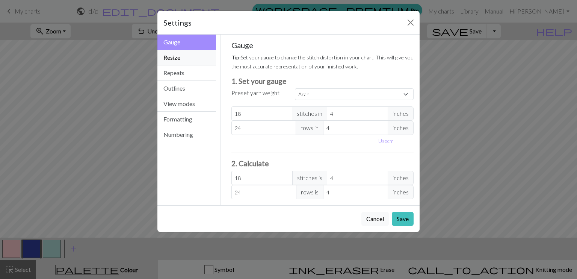
click at [192, 63] on button "Resize" at bounding box center [186, 57] width 59 height 15
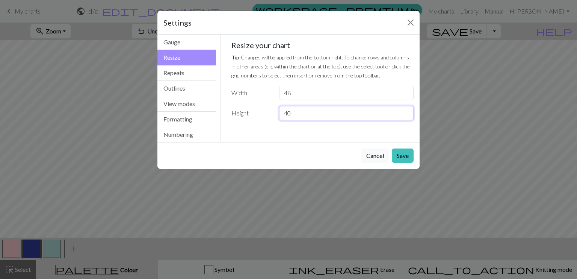
drag, startPoint x: 298, startPoint y: 114, endPoint x: 268, endPoint y: 113, distance: 30.0
click at [268, 113] on div "Height 40" at bounding box center [323, 113] width 192 height 14
type input "32"
click at [394, 155] on button "Save" at bounding box center [403, 155] width 22 height 14
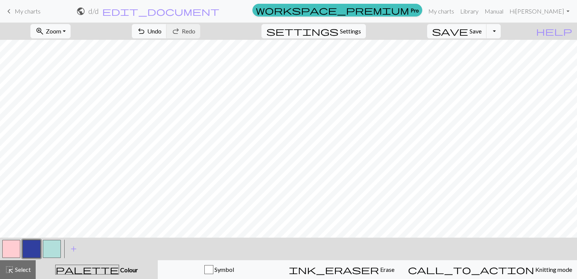
click at [56, 254] on button "button" at bounding box center [52, 249] width 18 height 18
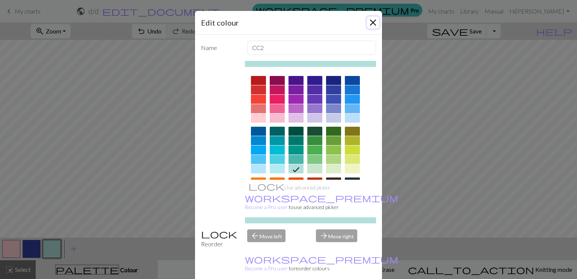
click at [368, 25] on button "Close" at bounding box center [373, 23] width 12 height 12
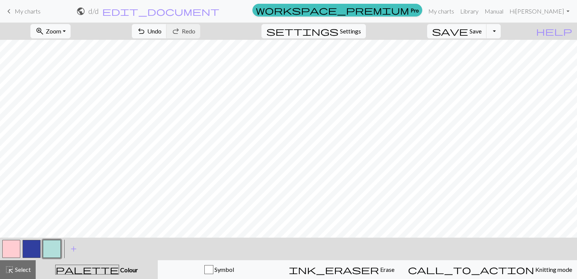
click at [50, 255] on button "button" at bounding box center [52, 249] width 18 height 18
click at [50, 255] on div "Edit colour Name CC2 Use advanced picker workspace_premium Become a Pro user to…" at bounding box center [288, 139] width 577 height 279
click at [43, 247] on button "button" at bounding box center [52, 249] width 18 height 18
click at [33, 246] on button "button" at bounding box center [32, 249] width 18 height 18
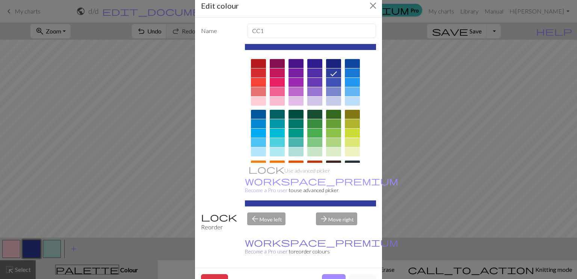
scroll to position [18, 0]
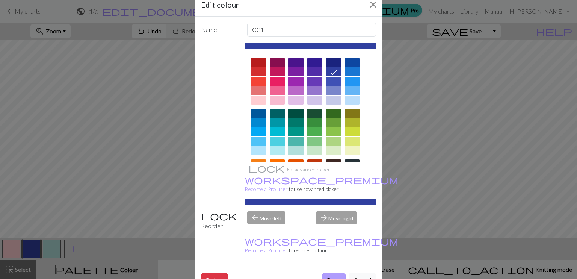
click at [324, 273] on button "Done" at bounding box center [334, 280] width 24 height 14
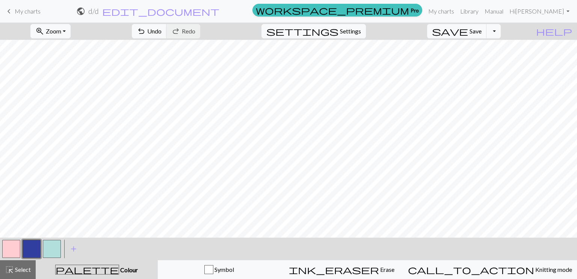
click at [53, 244] on button "button" at bounding box center [52, 249] width 18 height 18
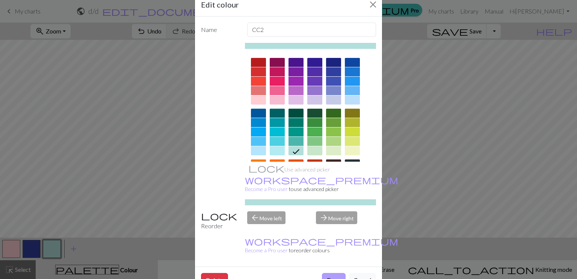
click at [326, 273] on button "Done" at bounding box center [334, 280] width 24 height 14
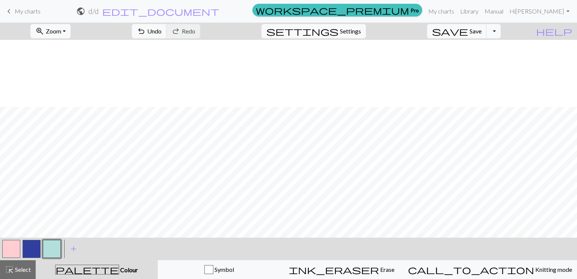
scroll to position [111, 0]
click at [364, 37] on button "settings Settings" at bounding box center [313, 31] width 104 height 14
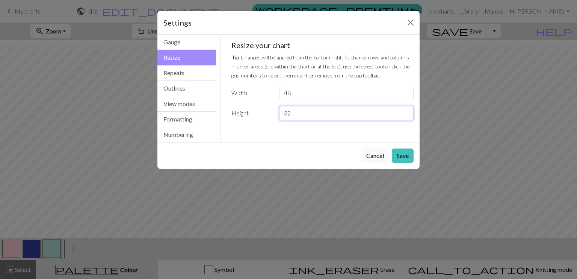
drag, startPoint x: 291, startPoint y: 111, endPoint x: 270, endPoint y: 110, distance: 21.1
click at [270, 110] on div "Height 32" at bounding box center [323, 113] width 192 height 14
type input "40"
click at [397, 154] on button "Save" at bounding box center [403, 155] width 22 height 14
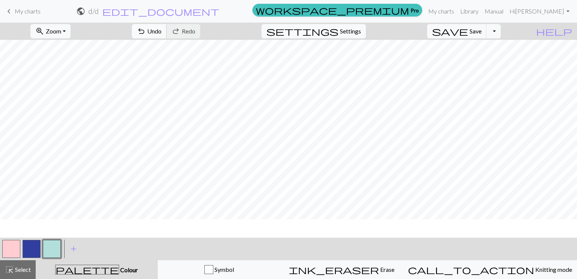
scroll to position [0, 0]
click at [53, 248] on button "button" at bounding box center [52, 249] width 18 height 18
click at [53, 248] on div "Edit colour Name CC2 Use advanced picker workspace_premium Become a Pro user to…" at bounding box center [288, 139] width 577 height 279
click at [52, 246] on button "button" at bounding box center [52, 249] width 18 height 18
click at [34, 247] on button "button" at bounding box center [32, 249] width 18 height 18
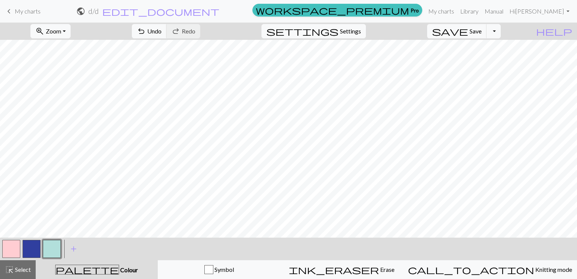
click at [34, 247] on button "button" at bounding box center [32, 249] width 18 height 18
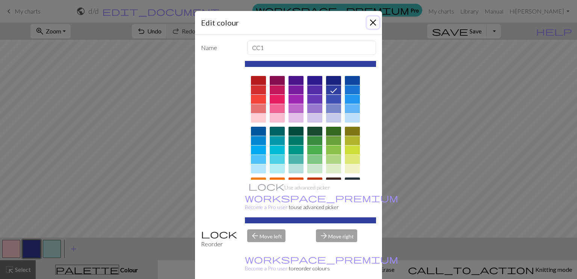
click at [370, 22] on button "Close" at bounding box center [373, 23] width 12 height 12
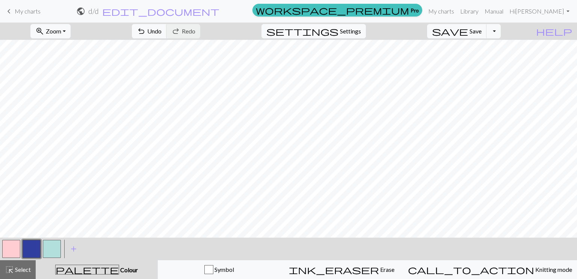
click at [47, 251] on button "button" at bounding box center [52, 249] width 18 height 18
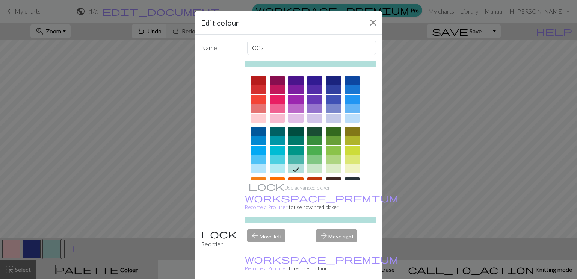
click at [314, 160] on div at bounding box center [314, 159] width 15 height 9
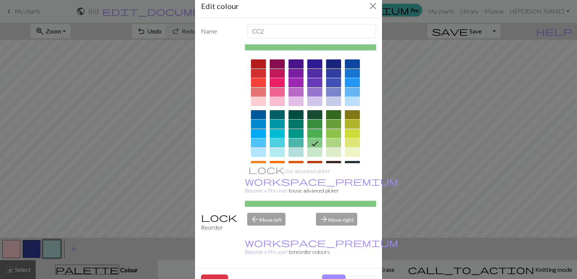
scroll to position [18, 0]
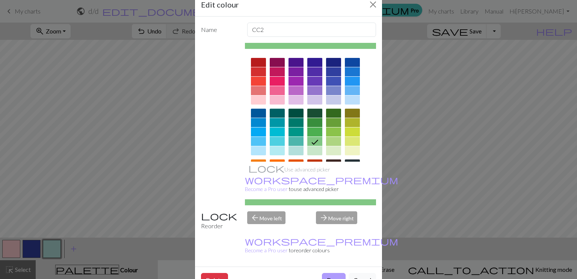
click at [328, 273] on button "Done" at bounding box center [334, 280] width 24 height 14
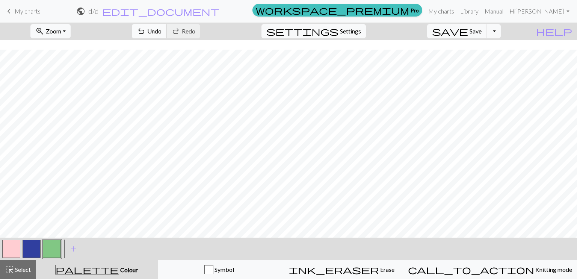
scroll to position [75, 0]
click at [71, 26] on button "zoom_in Zoom Zoom" at bounding box center [50, 31] width 40 height 14
click at [74, 51] on button "Fit all" at bounding box center [60, 48] width 59 height 12
click at [35, 245] on button "button" at bounding box center [32, 249] width 18 height 18
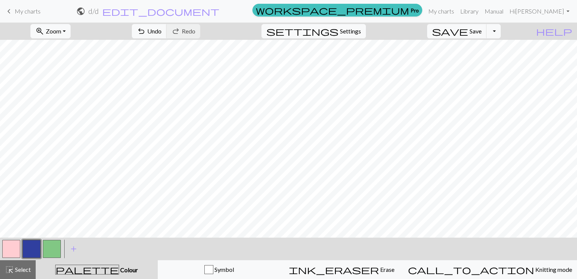
click at [34, 241] on button "button" at bounding box center [32, 249] width 18 height 18
click at [36, 248] on button "button" at bounding box center [32, 249] width 18 height 18
click at [36, 248] on div "Edit colour Name CC1 Use advanced picker workspace_premium Become a Pro user to…" at bounding box center [288, 139] width 577 height 279
click at [50, 248] on button "button" at bounding box center [52, 249] width 18 height 18
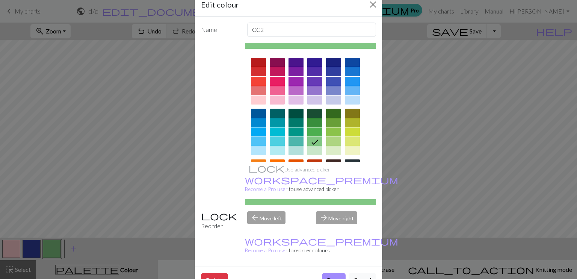
scroll to position [18, 0]
drag, startPoint x: 326, startPoint y: 254, endPoint x: 317, endPoint y: 254, distance: 9.0
click at [326, 273] on button "Done" at bounding box center [334, 280] width 24 height 14
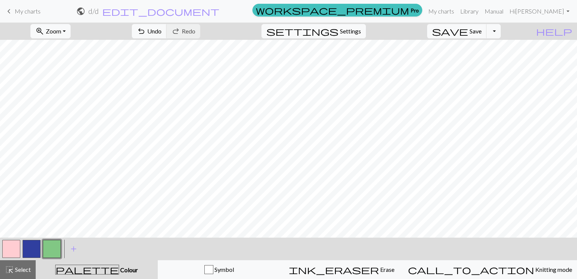
click at [33, 243] on button "button" at bounding box center [32, 249] width 18 height 18
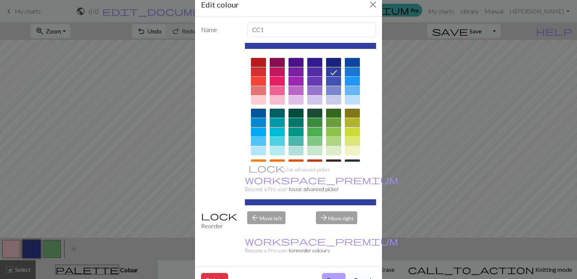
click at [322, 273] on button "Done" at bounding box center [334, 280] width 24 height 14
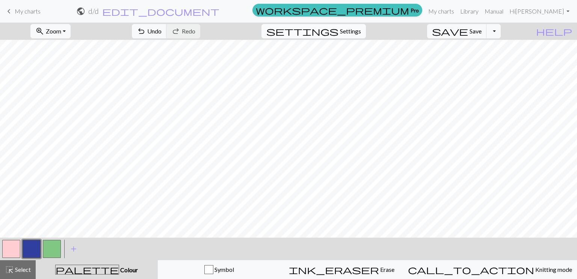
click at [338, 34] on span "settings" at bounding box center [302, 31] width 72 height 11
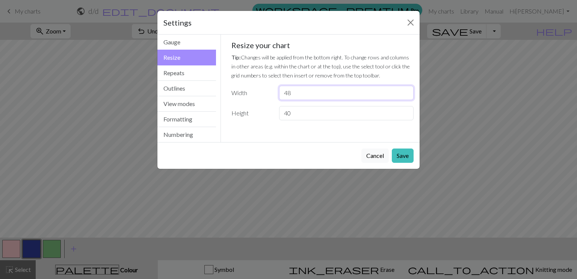
drag, startPoint x: 310, startPoint y: 94, endPoint x: 278, endPoint y: 92, distance: 31.6
click at [278, 92] on div "48" at bounding box center [346, 93] width 143 height 14
drag, startPoint x: 296, startPoint y: 112, endPoint x: 279, endPoint y: 113, distance: 17.3
click at [279, 113] on input "40" at bounding box center [346, 113] width 134 height 14
type input "36"
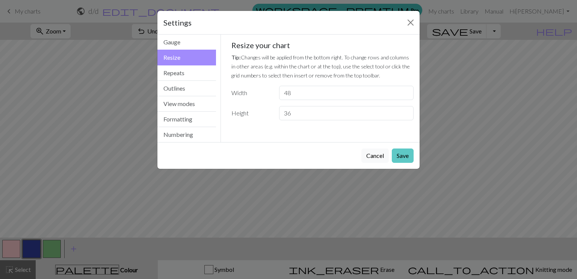
click at [401, 156] on button "Save" at bounding box center [403, 155] width 22 height 14
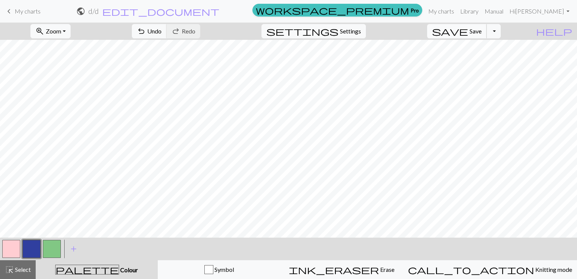
click at [468, 29] on span "save" at bounding box center [450, 31] width 36 height 11
click at [481, 33] on span "Save" at bounding box center [475, 30] width 12 height 7
click at [502, 29] on div "Chart saved" at bounding box center [288, 15] width 577 height 30
click at [501, 29] on button "Toggle Dropdown" at bounding box center [493, 31] width 14 height 14
click at [487, 61] on button "save_alt Download" at bounding box center [438, 60] width 124 height 12
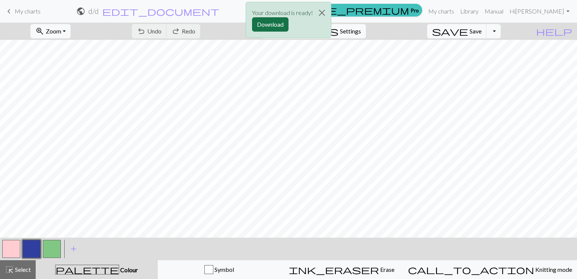
click at [275, 28] on button "Download" at bounding box center [270, 24] width 36 height 14
